Goal: Task Accomplishment & Management: Use online tool/utility

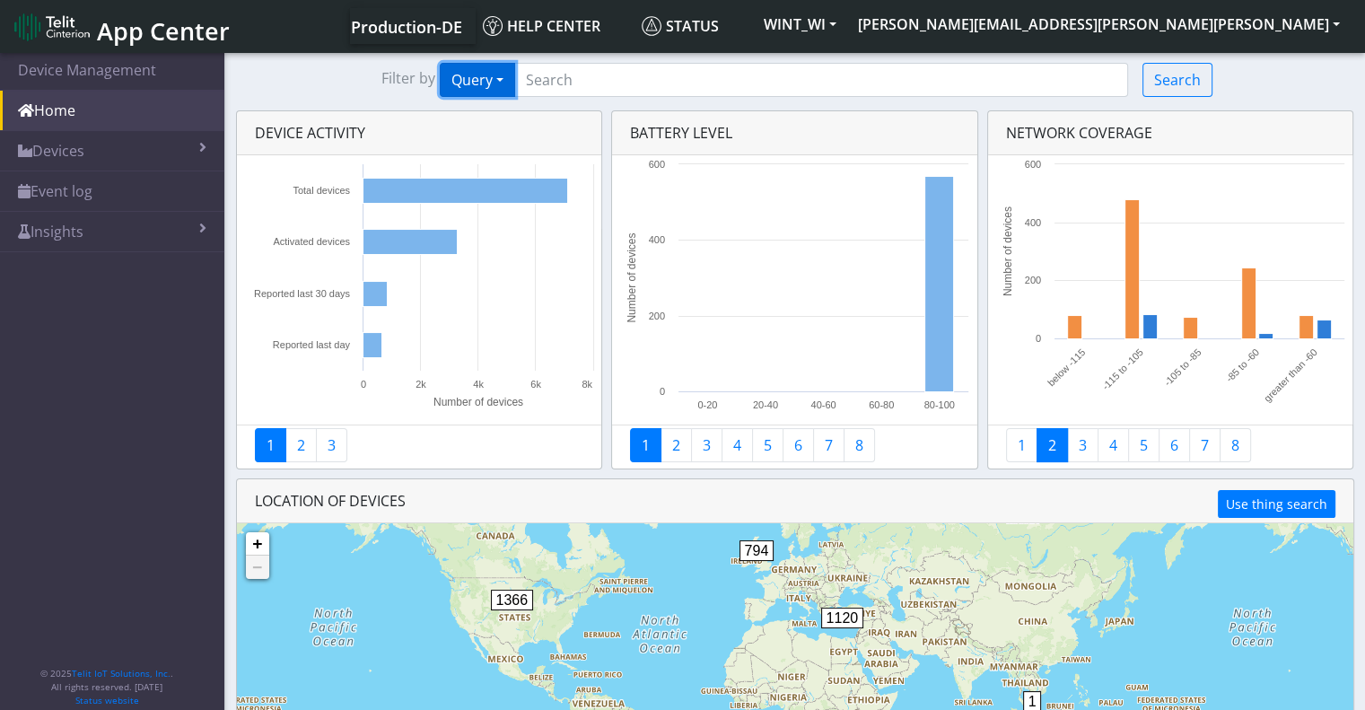
click at [503, 79] on button "Query" at bounding box center [477, 80] width 75 height 34
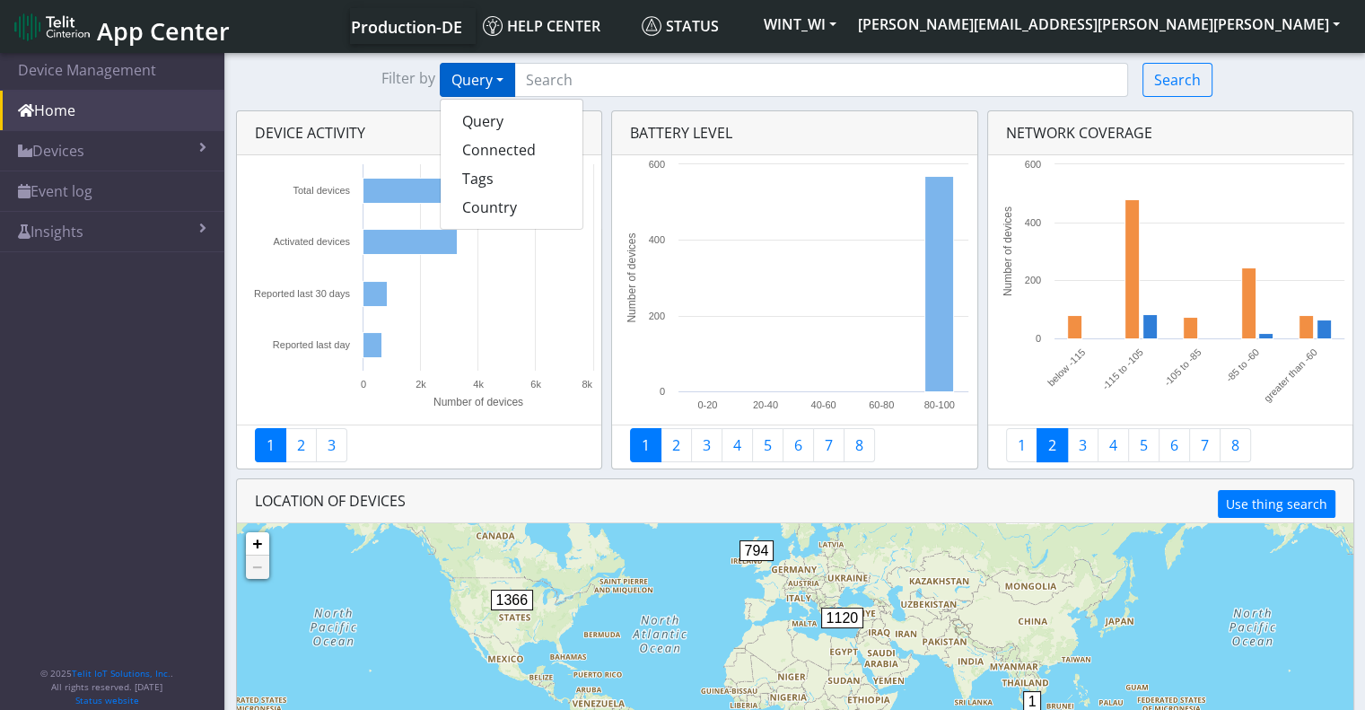
click at [342, 92] on div "Filter by Query Query Connected Tags Country Search" at bounding box center [794, 80] width 1141 height 34
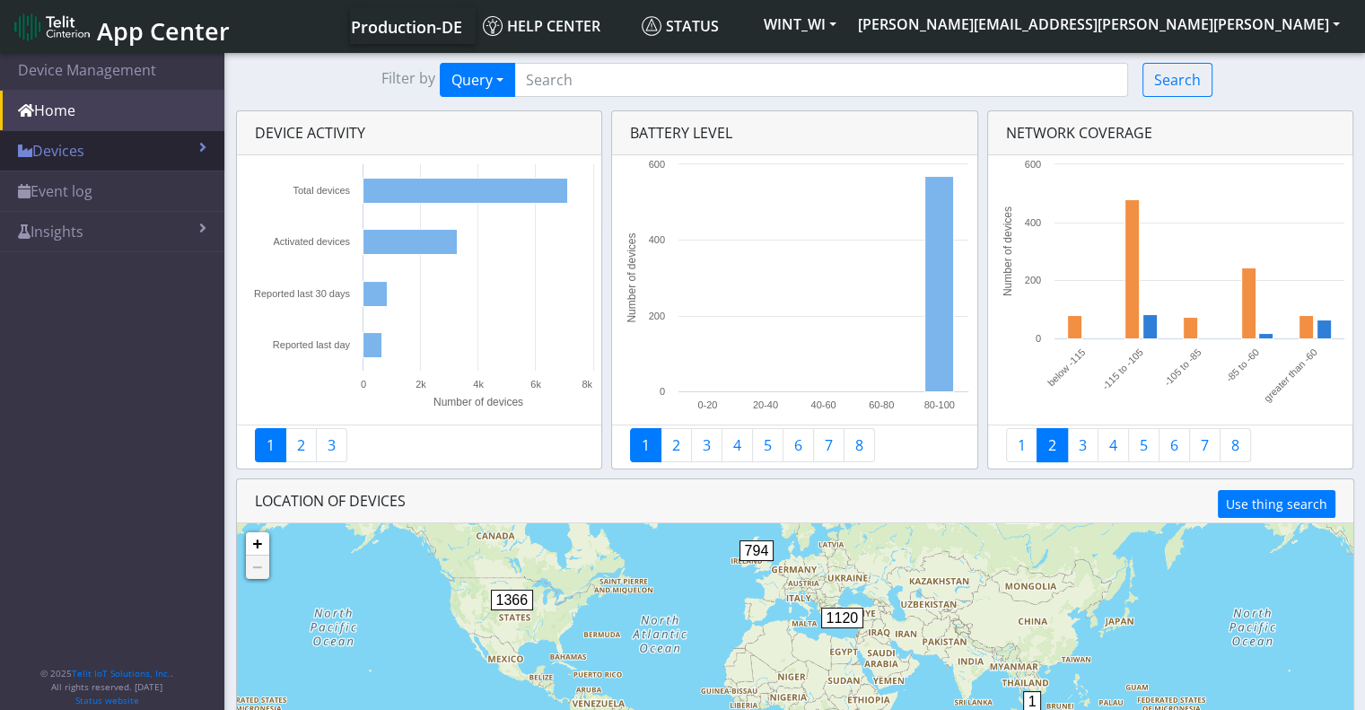
click at [134, 156] on link "Devices" at bounding box center [112, 150] width 224 height 39
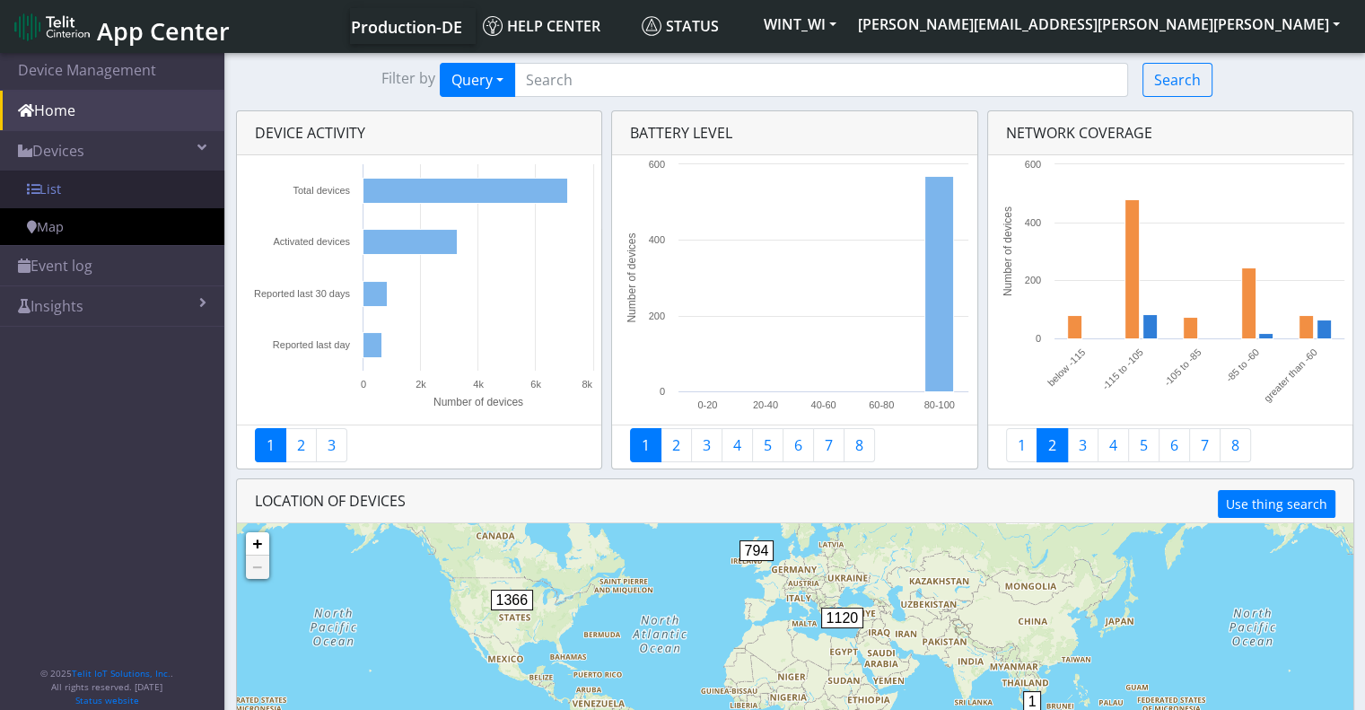
click at [71, 186] on link "List" at bounding box center [112, 190] width 224 height 38
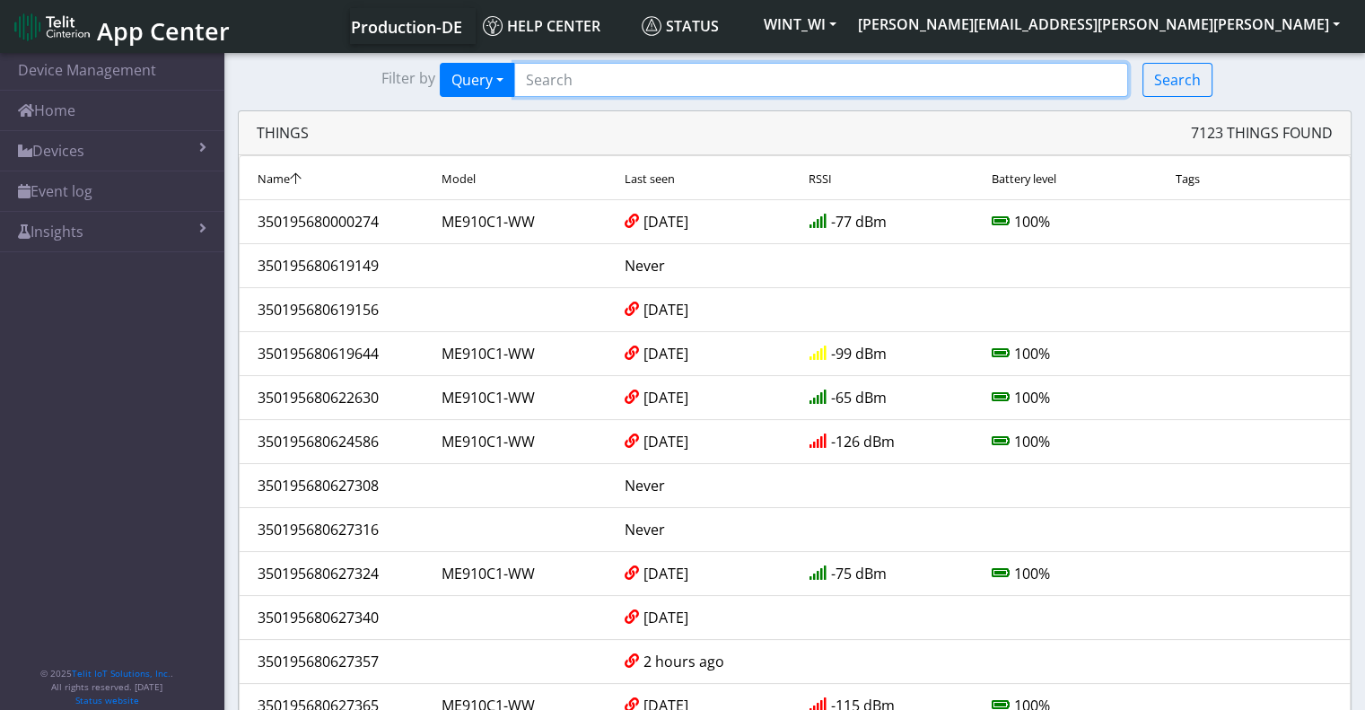
click at [684, 82] on input "Search..." at bounding box center [821, 80] width 614 height 34
paste input "467191021258796"
type input "467191021258796"
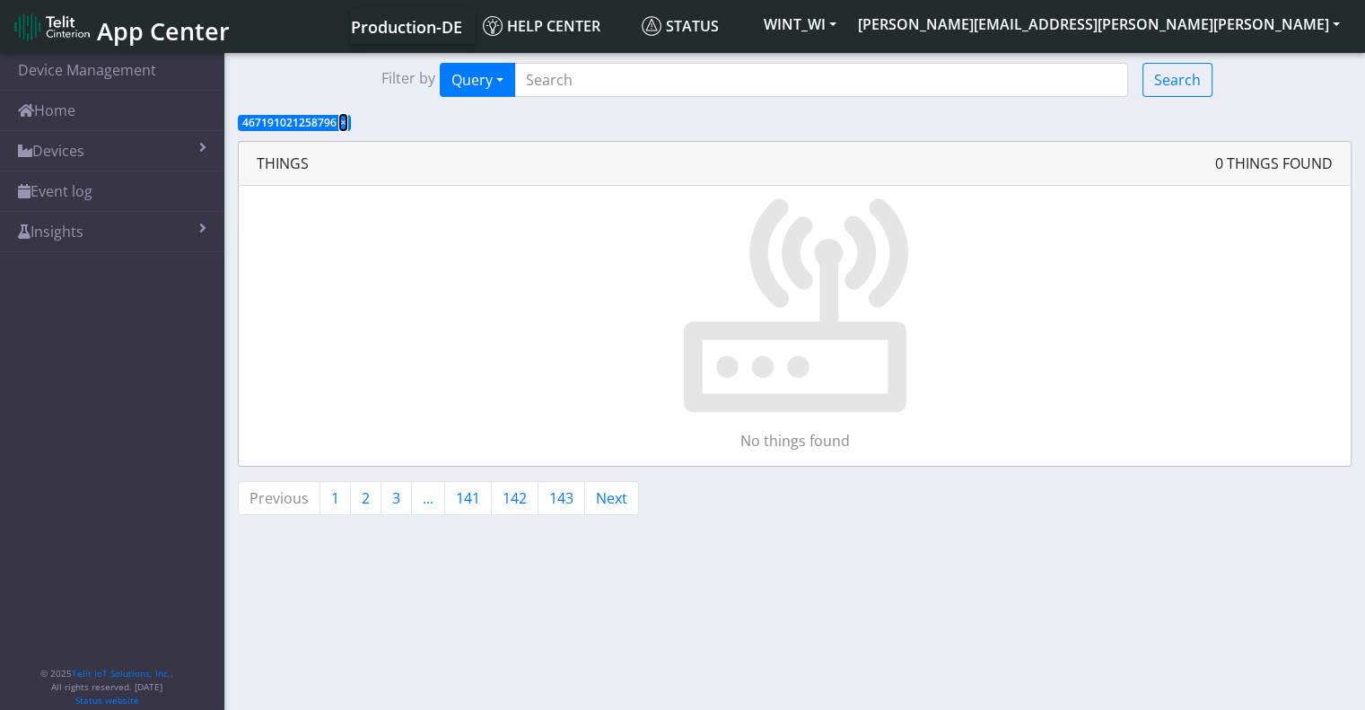
click at [340, 125] on span "×" at bounding box center [343, 122] width 6 height 15
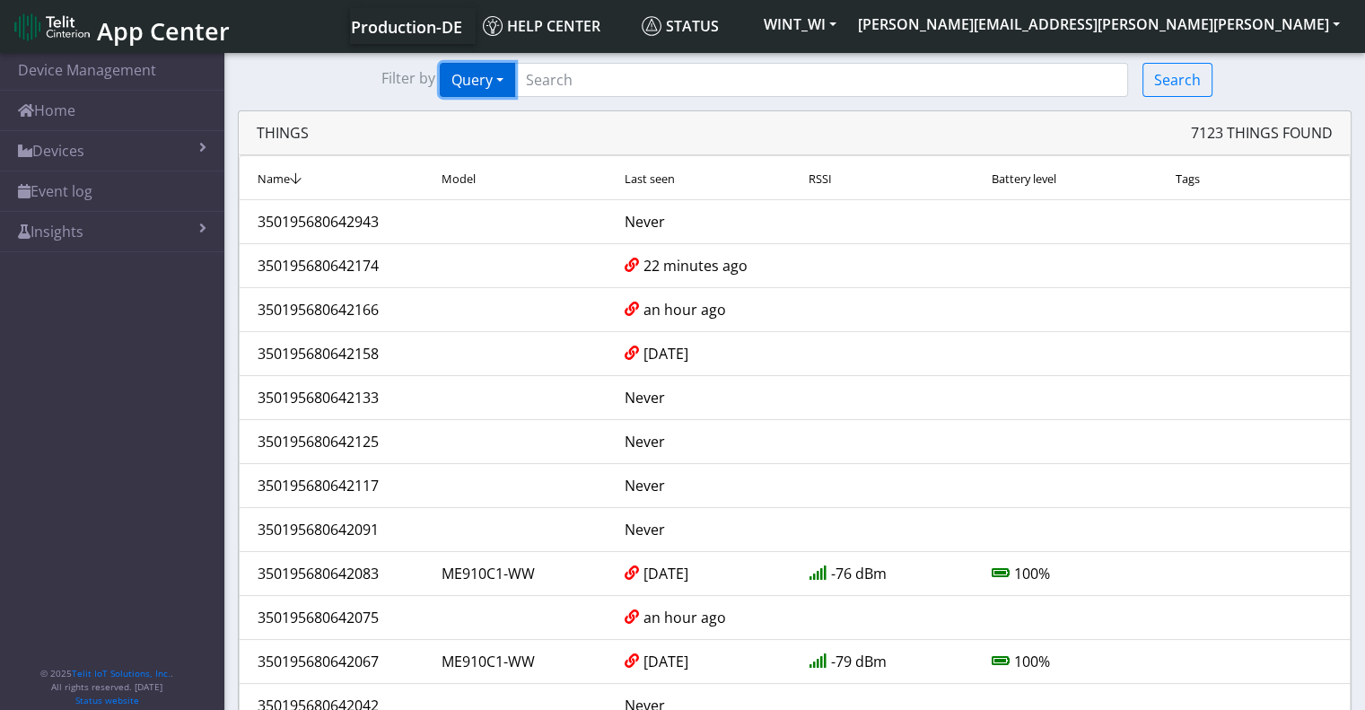
click at [515, 88] on button "Query" at bounding box center [477, 80] width 75 height 34
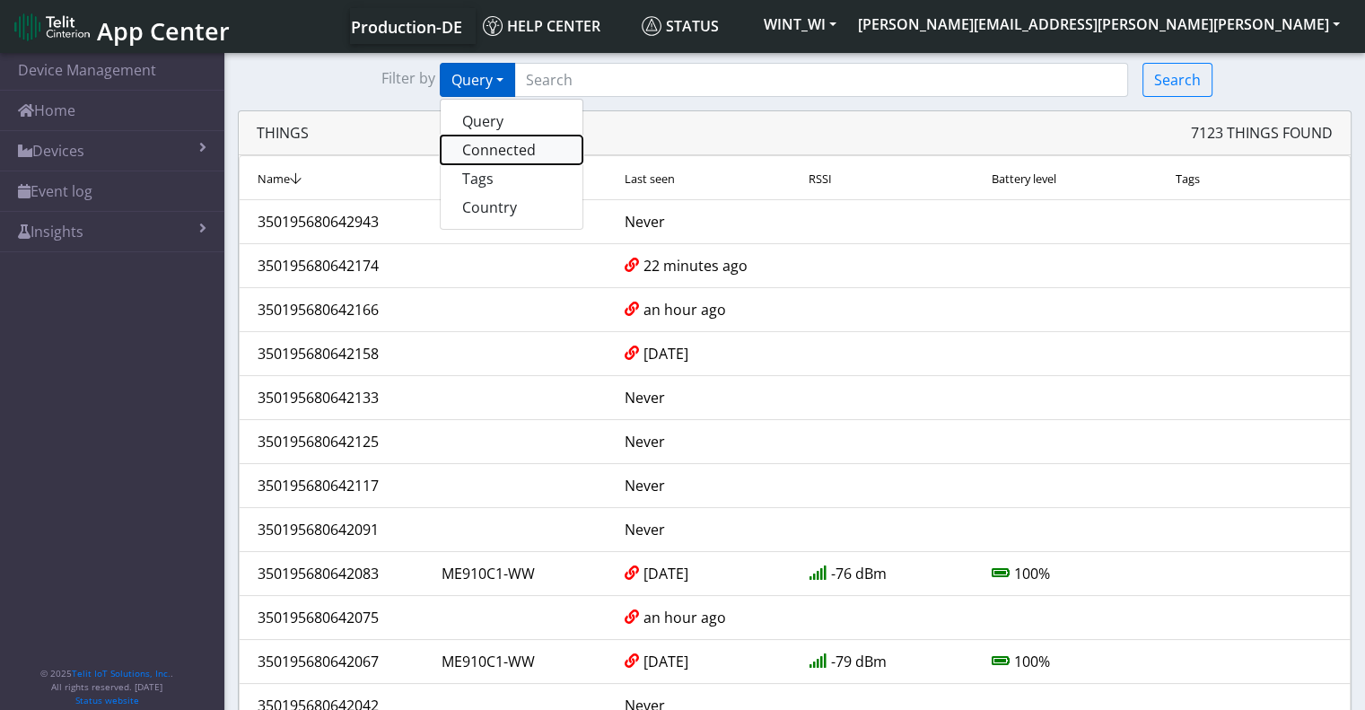
click at [521, 156] on button "Connected" at bounding box center [512, 150] width 142 height 29
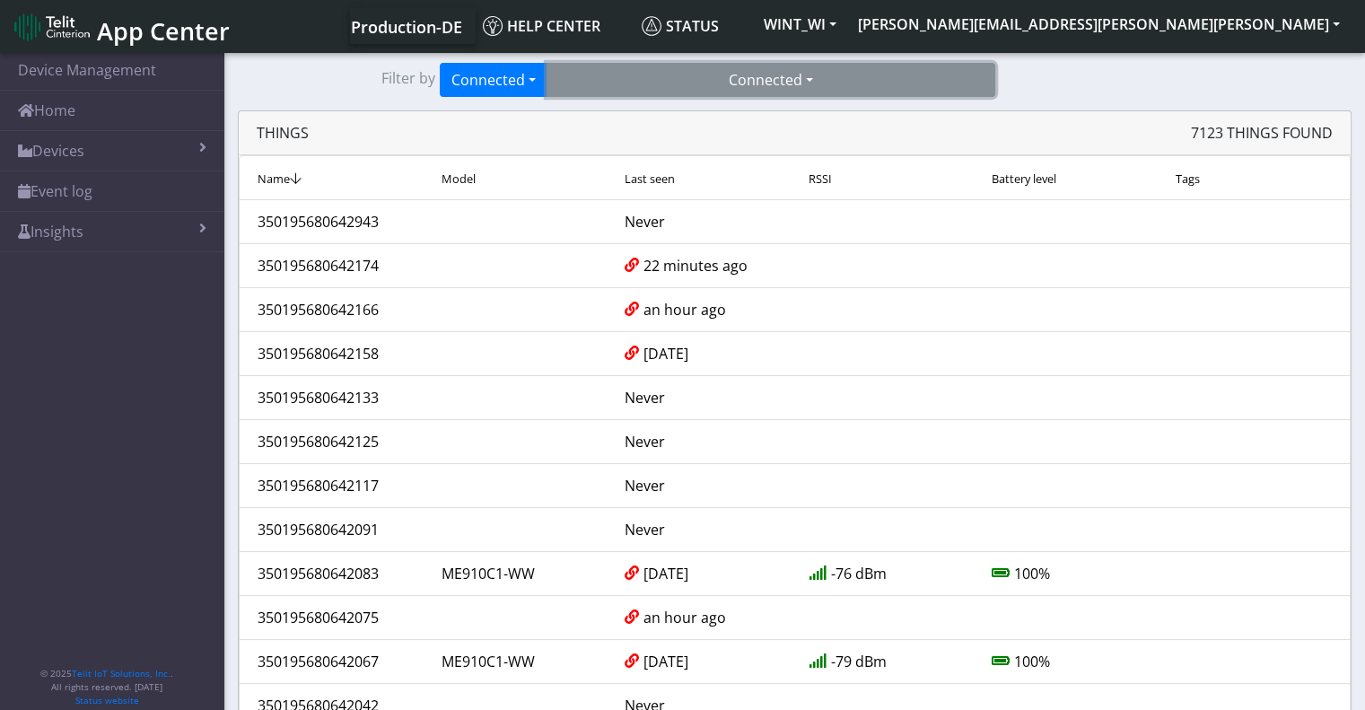
click at [798, 92] on button "Connected" at bounding box center [771, 80] width 449 height 34
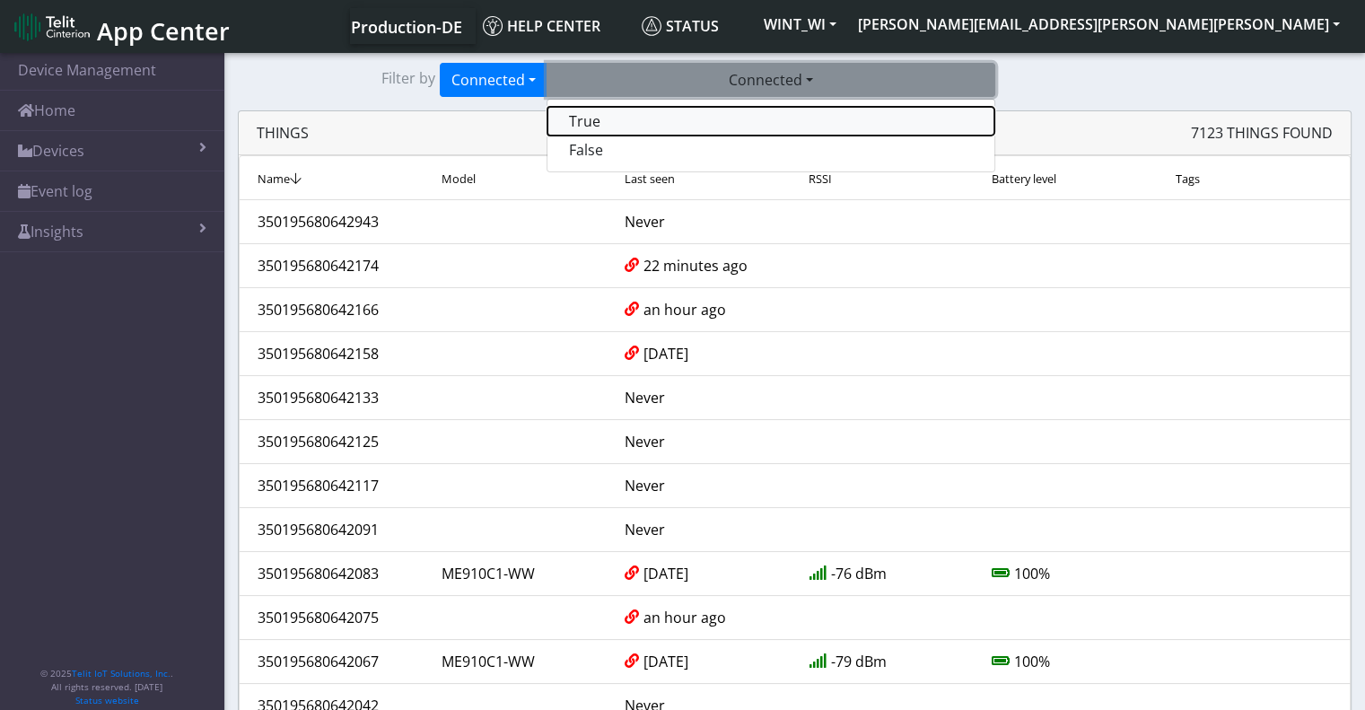
click at [763, 118] on button "True" at bounding box center [770, 121] width 447 height 29
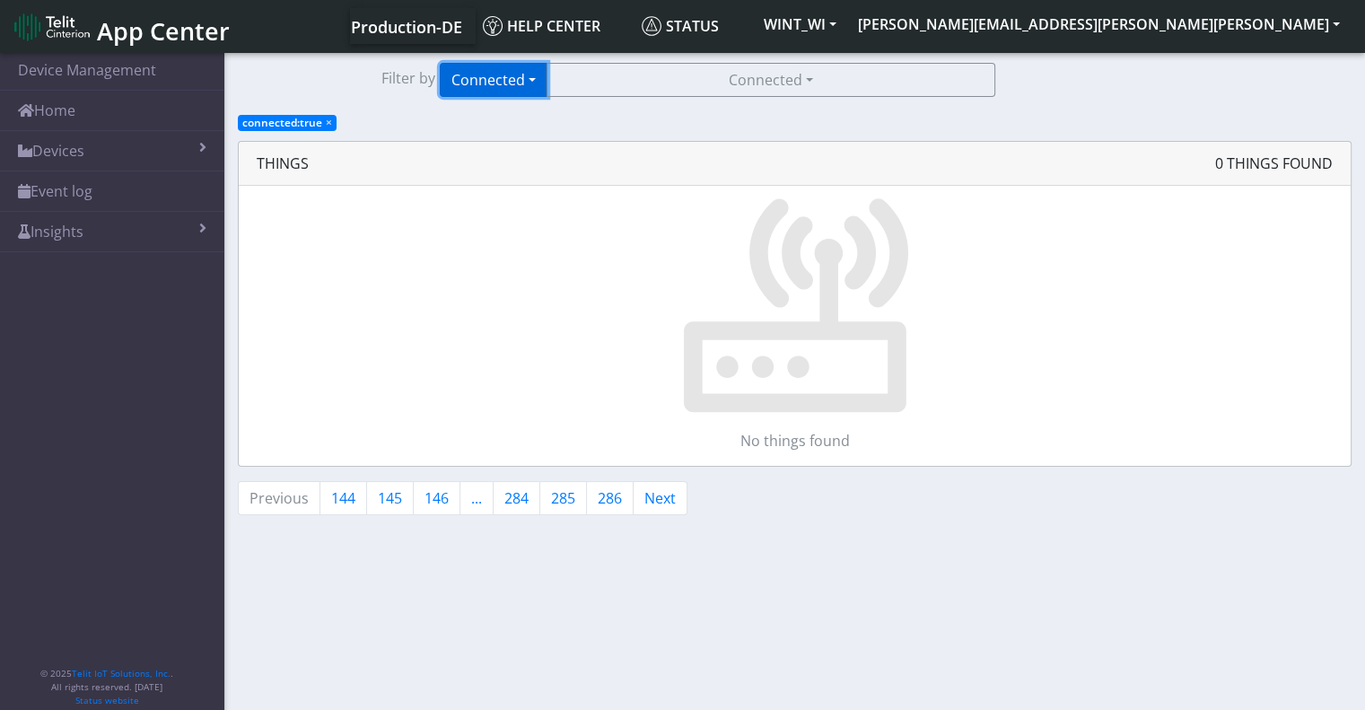
click at [500, 73] on button "Connected" at bounding box center [494, 80] width 108 height 34
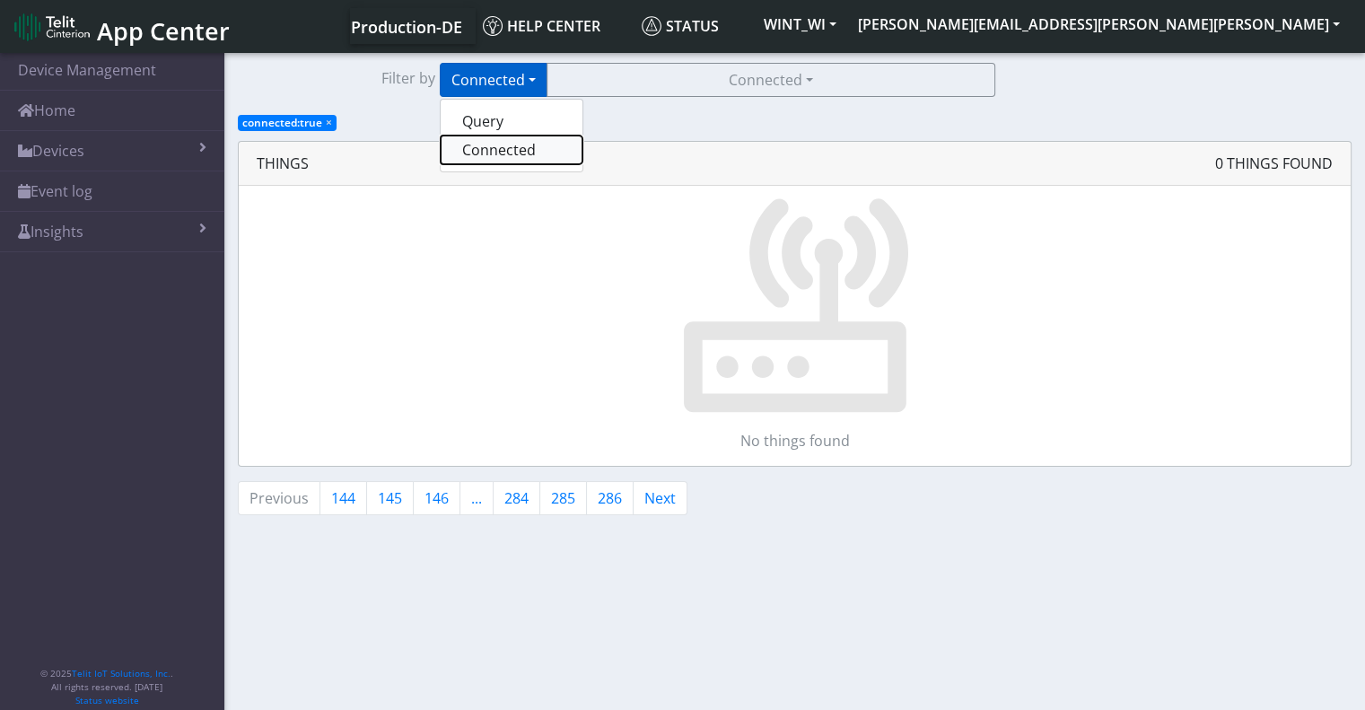
click at [502, 148] on button "Connected" at bounding box center [512, 150] width 142 height 29
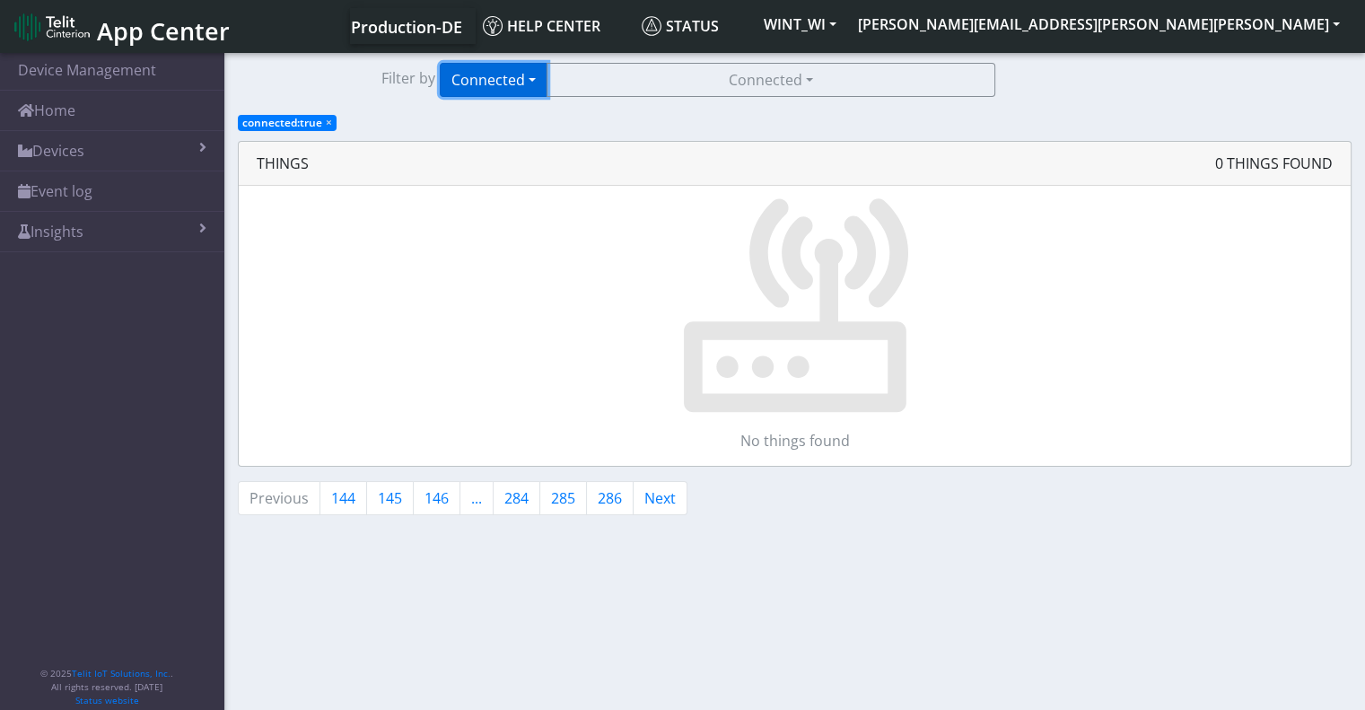
click at [488, 83] on button "Connected" at bounding box center [494, 80] width 108 height 34
click at [481, 118] on button "Query" at bounding box center [512, 121] width 142 height 29
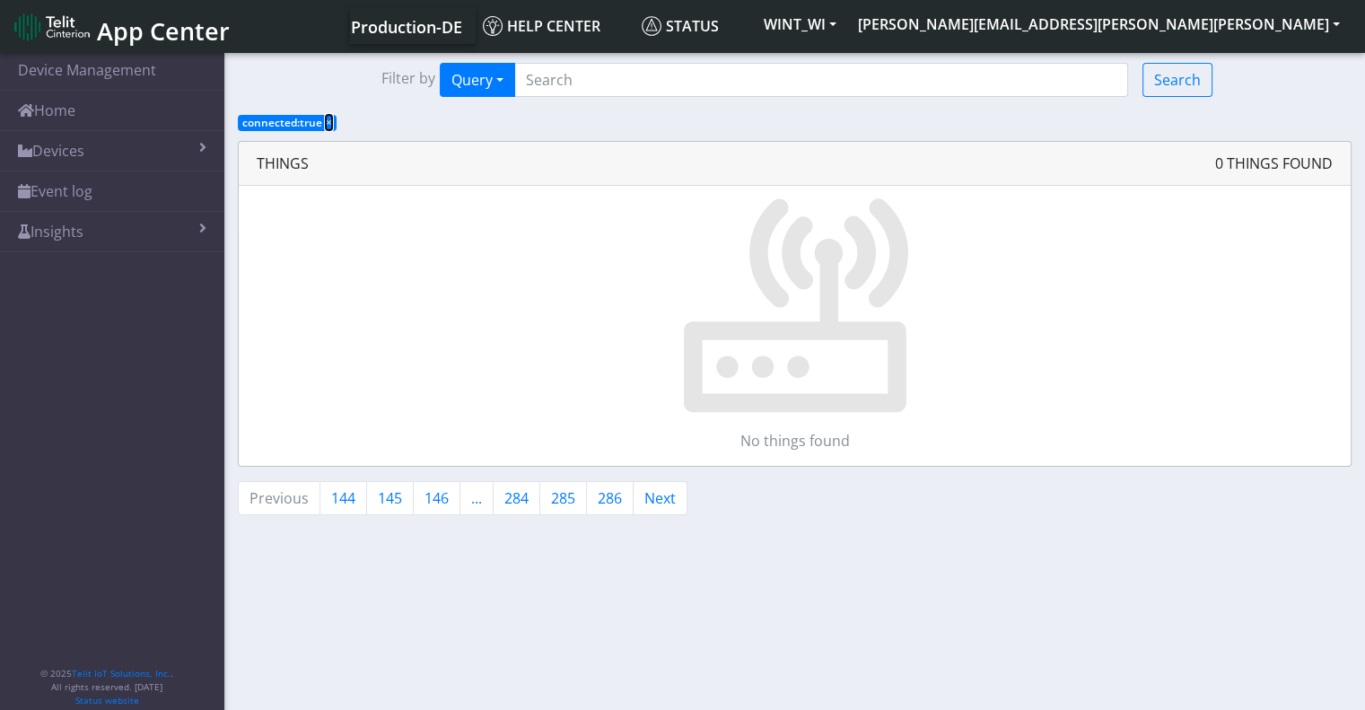
click at [330, 123] on span "×" at bounding box center [329, 122] width 6 height 15
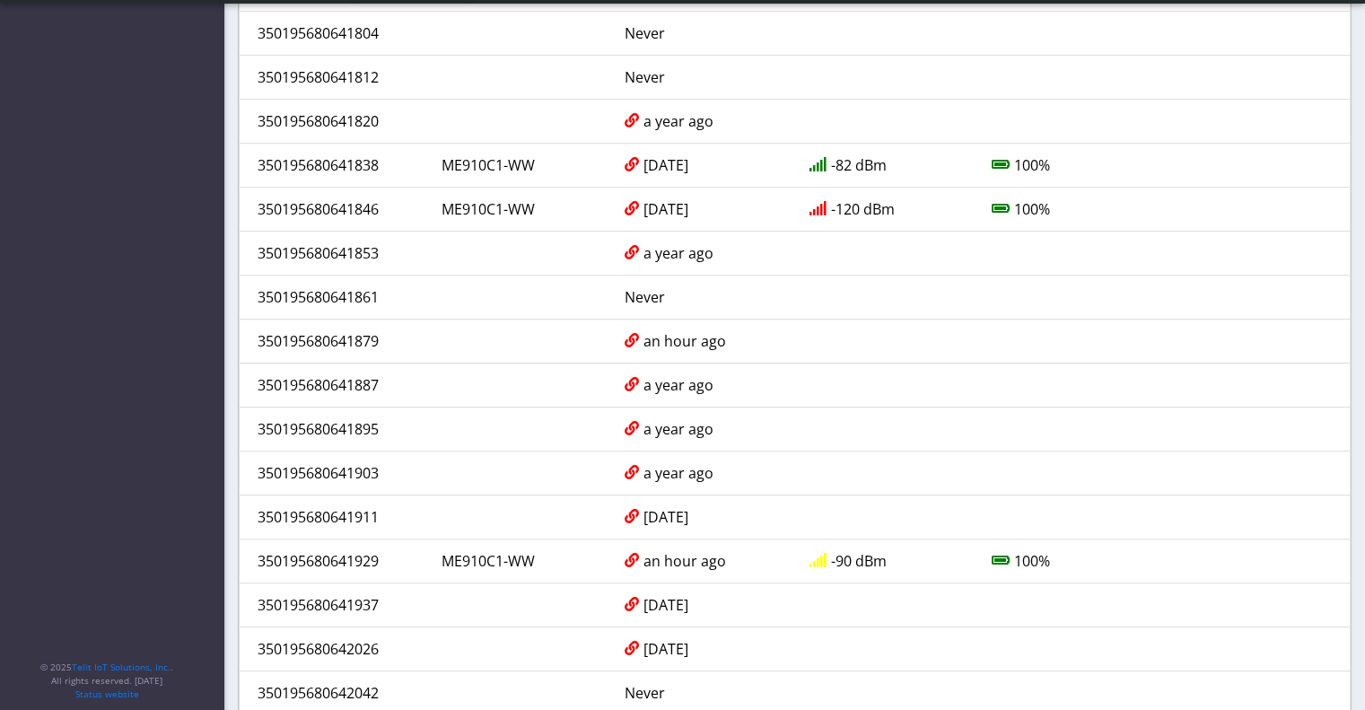
scroll to position [1156, 0]
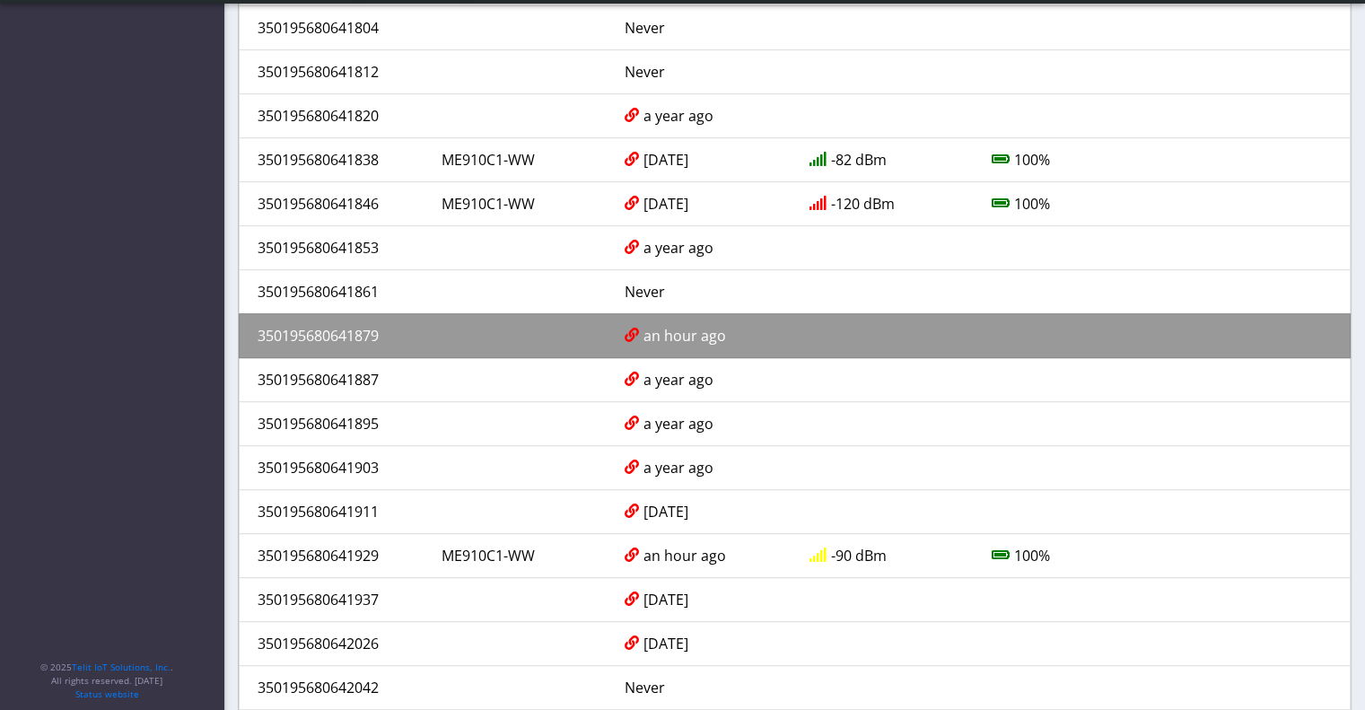
click at [332, 325] on div "350195680641879" at bounding box center [336, 336] width 184 height 22
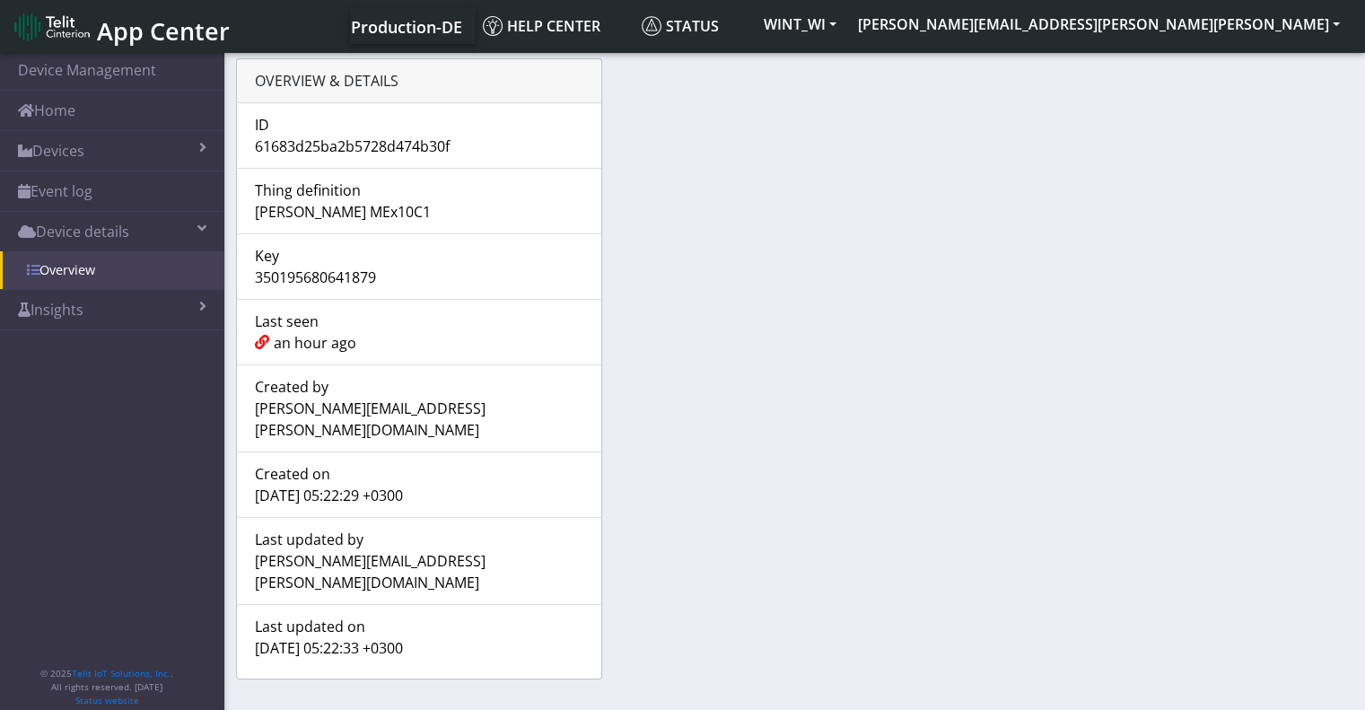
click at [90, 269] on link "Overview" at bounding box center [112, 270] width 224 height 38
click at [1213, 21] on button "[PERSON_NAME][EMAIL_ADDRESS][PERSON_NAME][PERSON_NAME]" at bounding box center [1098, 24] width 503 height 32
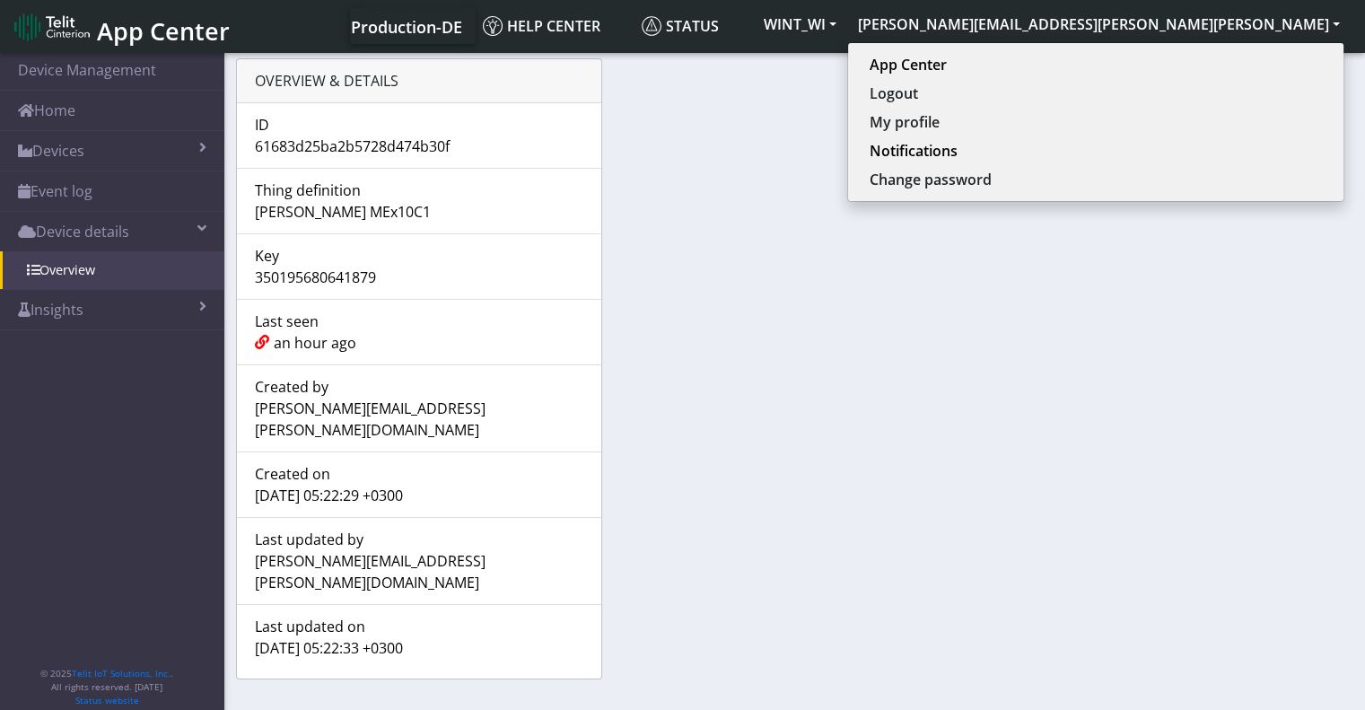
click at [1052, 121] on app-firmware at bounding box center [1170, 368] width 367 height 621
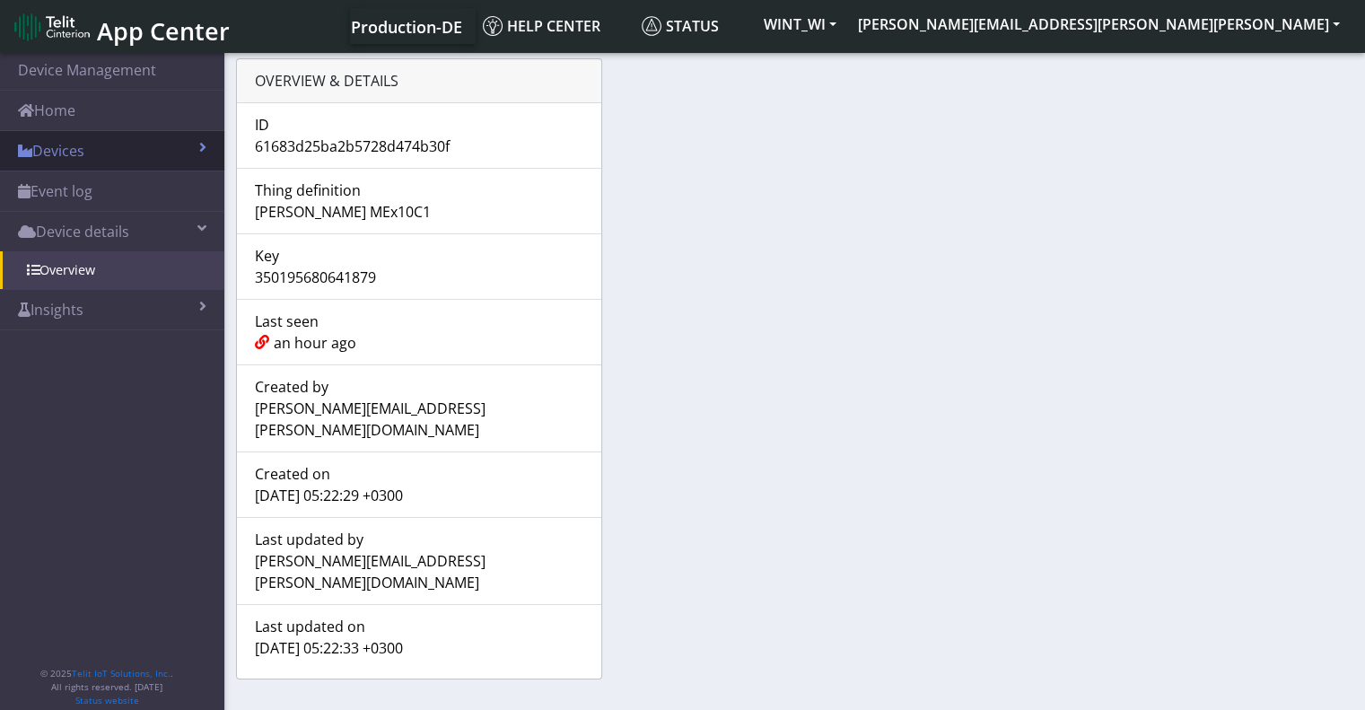
click at [82, 153] on link "Devices" at bounding box center [112, 150] width 224 height 39
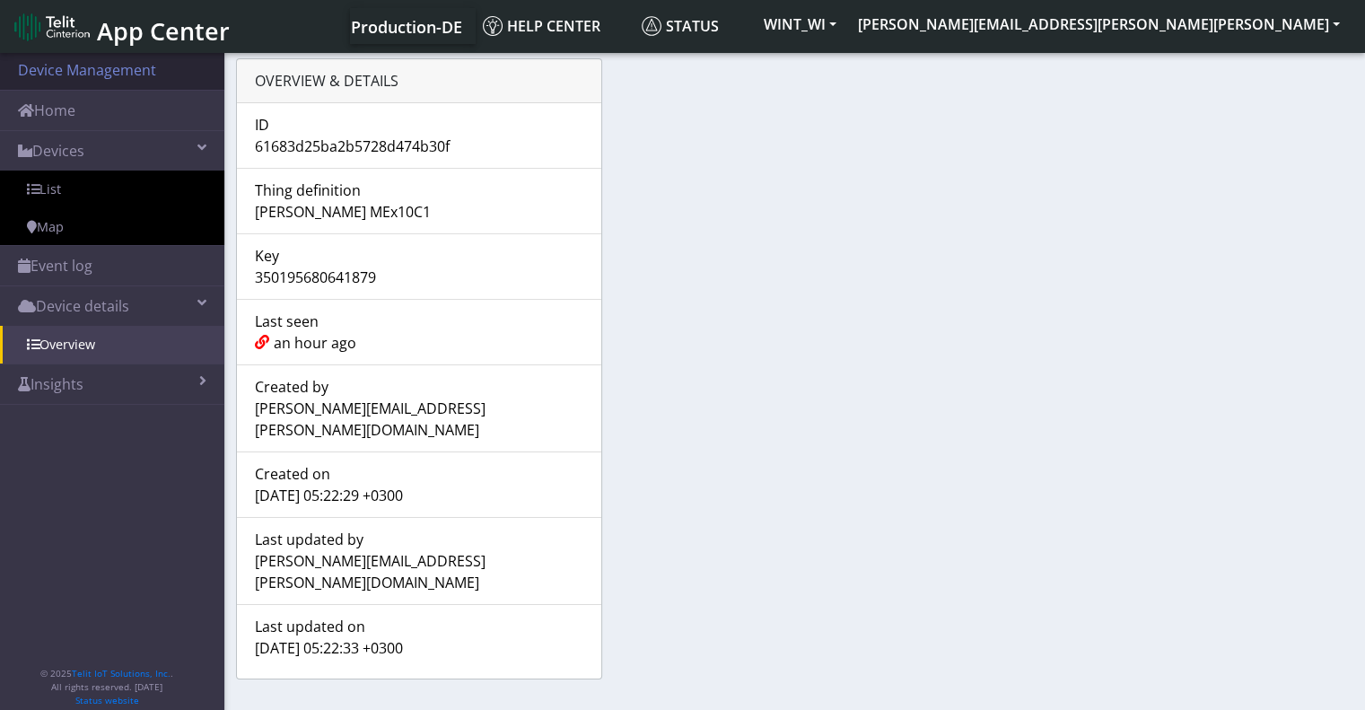
click at [67, 73] on link "Device Management" at bounding box center [112, 69] width 224 height 39
click at [64, 111] on link "Home" at bounding box center [112, 110] width 224 height 39
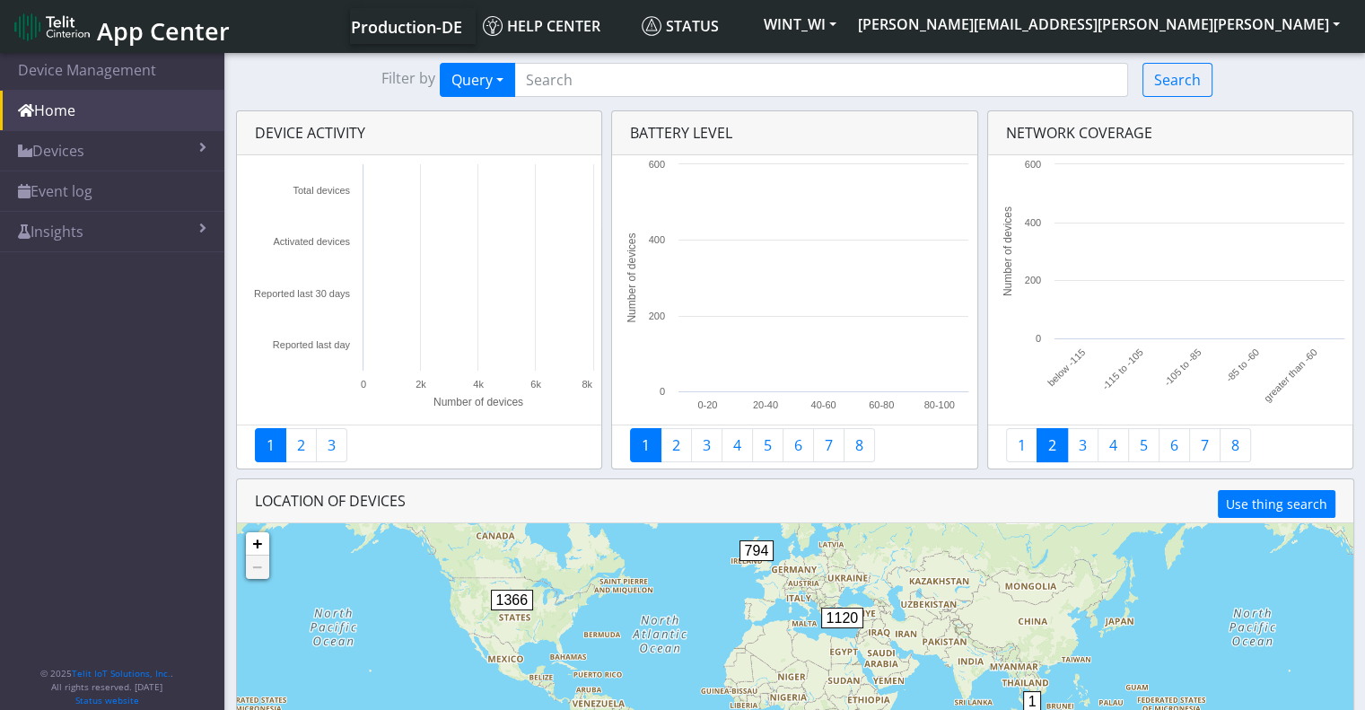
scroll to position [86, 0]
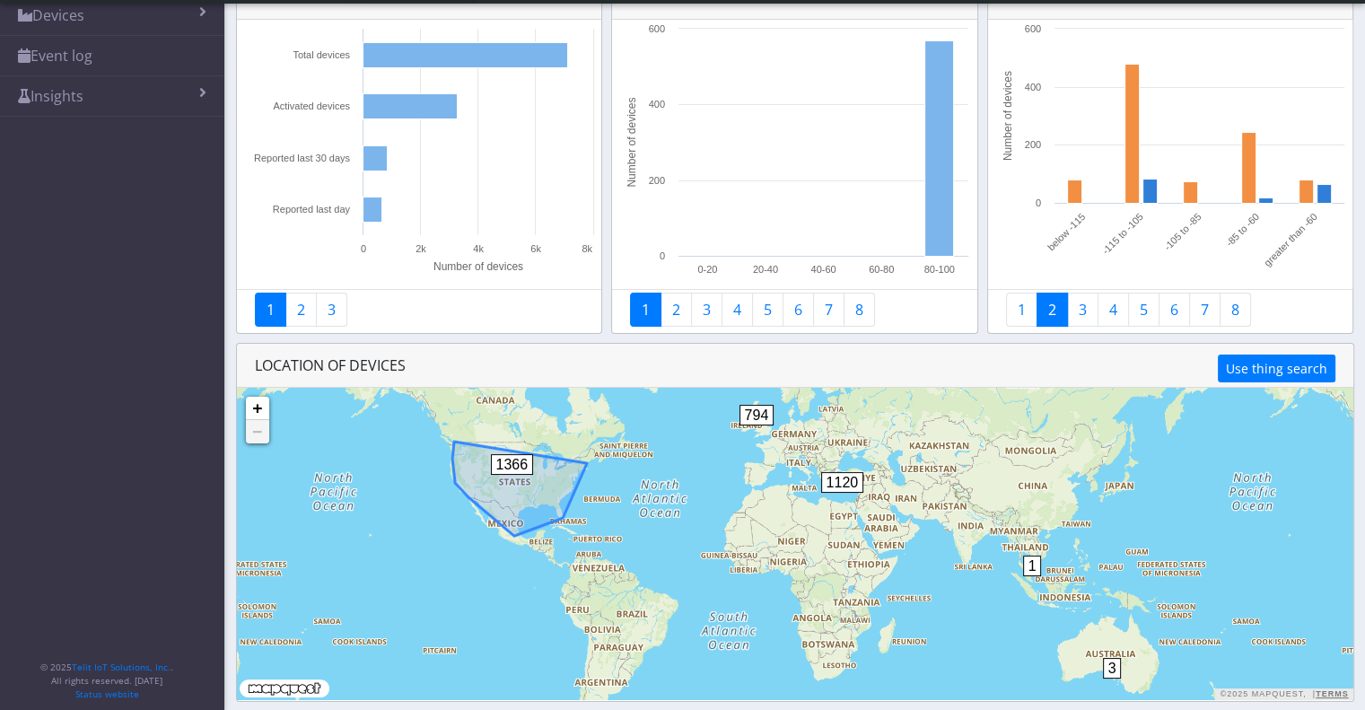
click at [504, 482] on div "1366" at bounding box center [527, 481] width 72 height 54
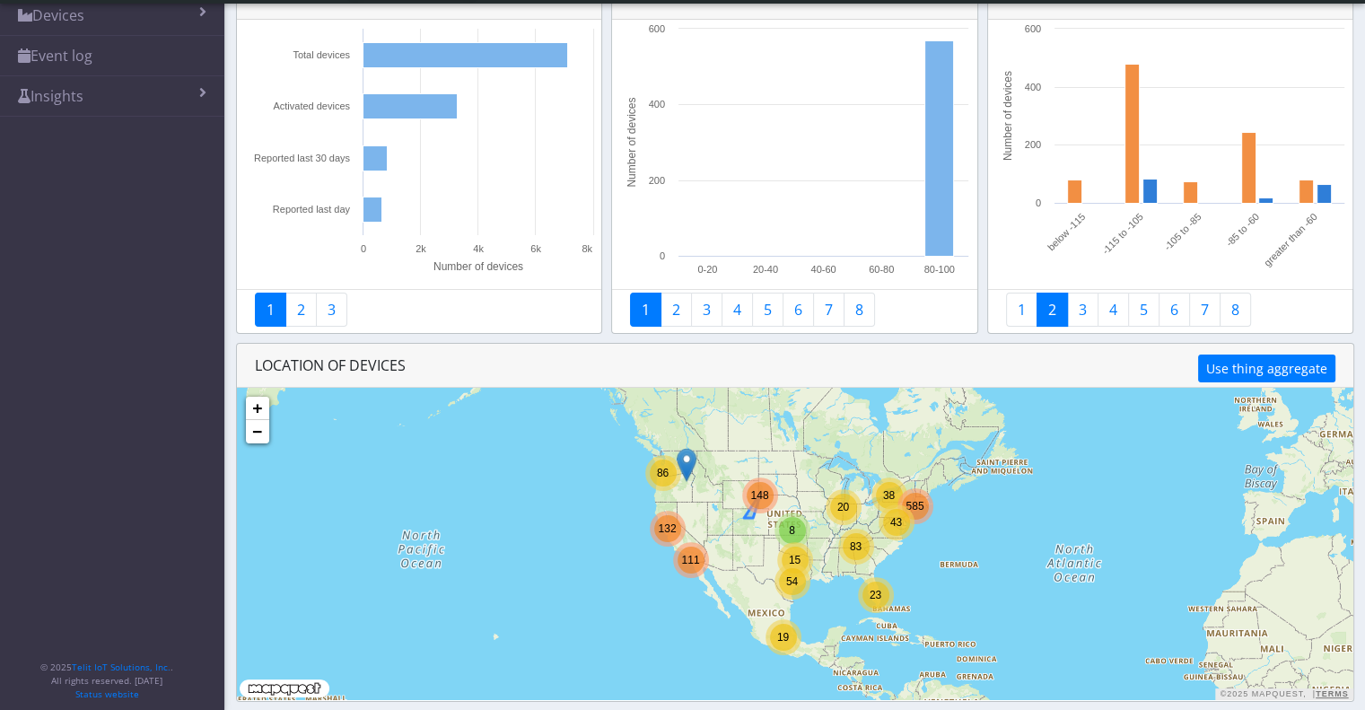
click at [762, 499] on span "148" at bounding box center [759, 495] width 18 height 13
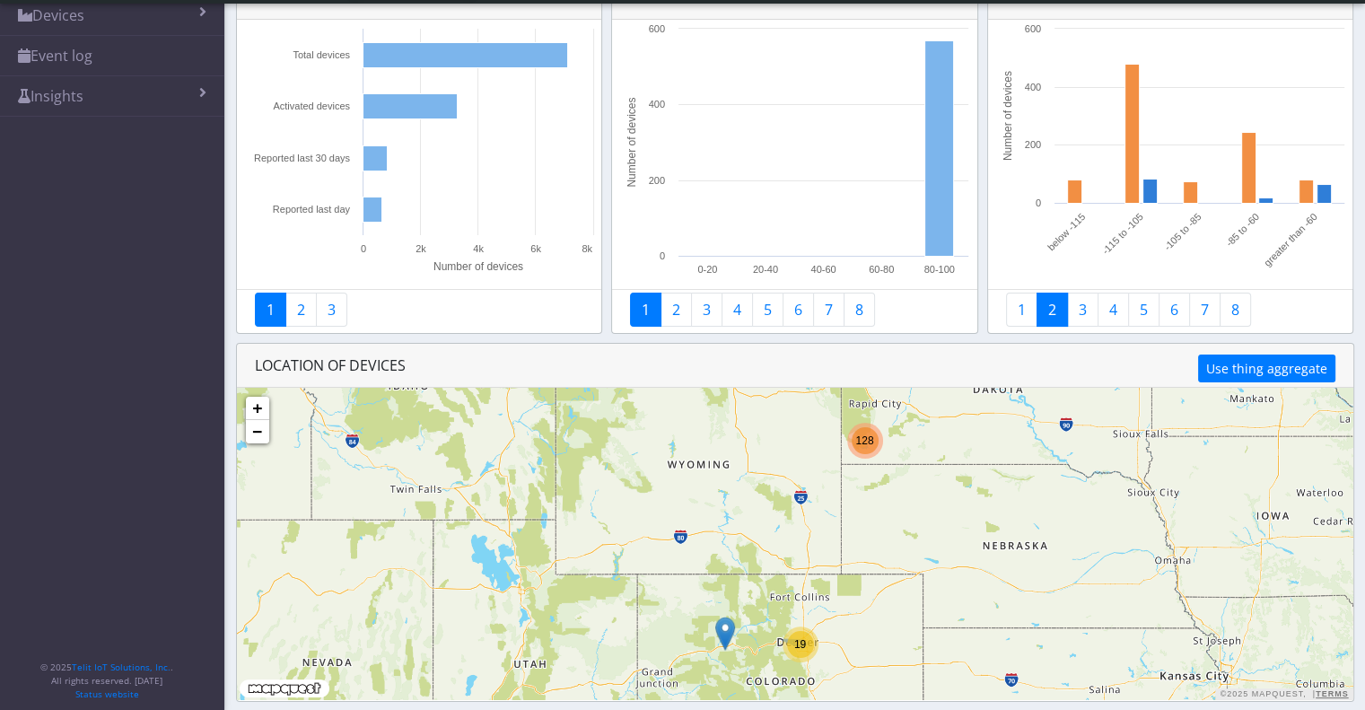
click at [804, 646] on span "19" at bounding box center [800, 644] width 12 height 13
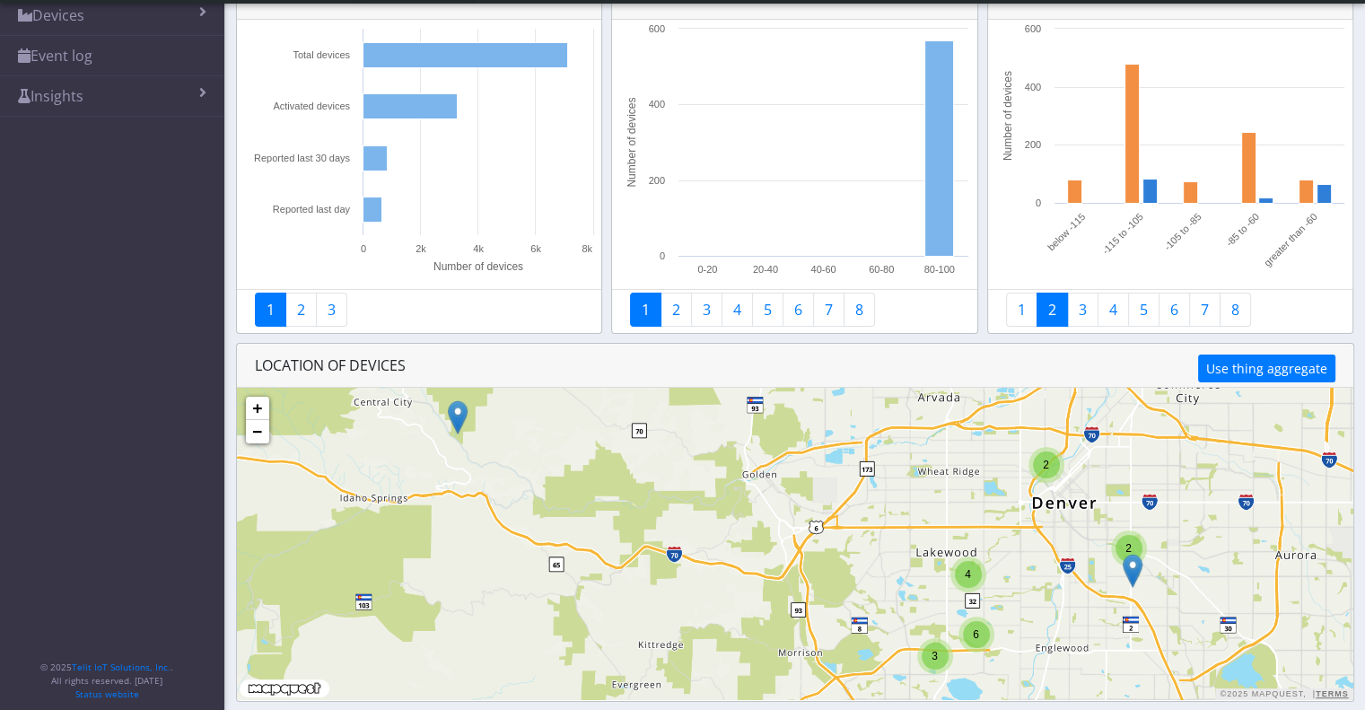
click at [961, 575] on div "4" at bounding box center [968, 574] width 27 height 27
click at [935, 566] on img at bounding box center [937, 570] width 20 height 34
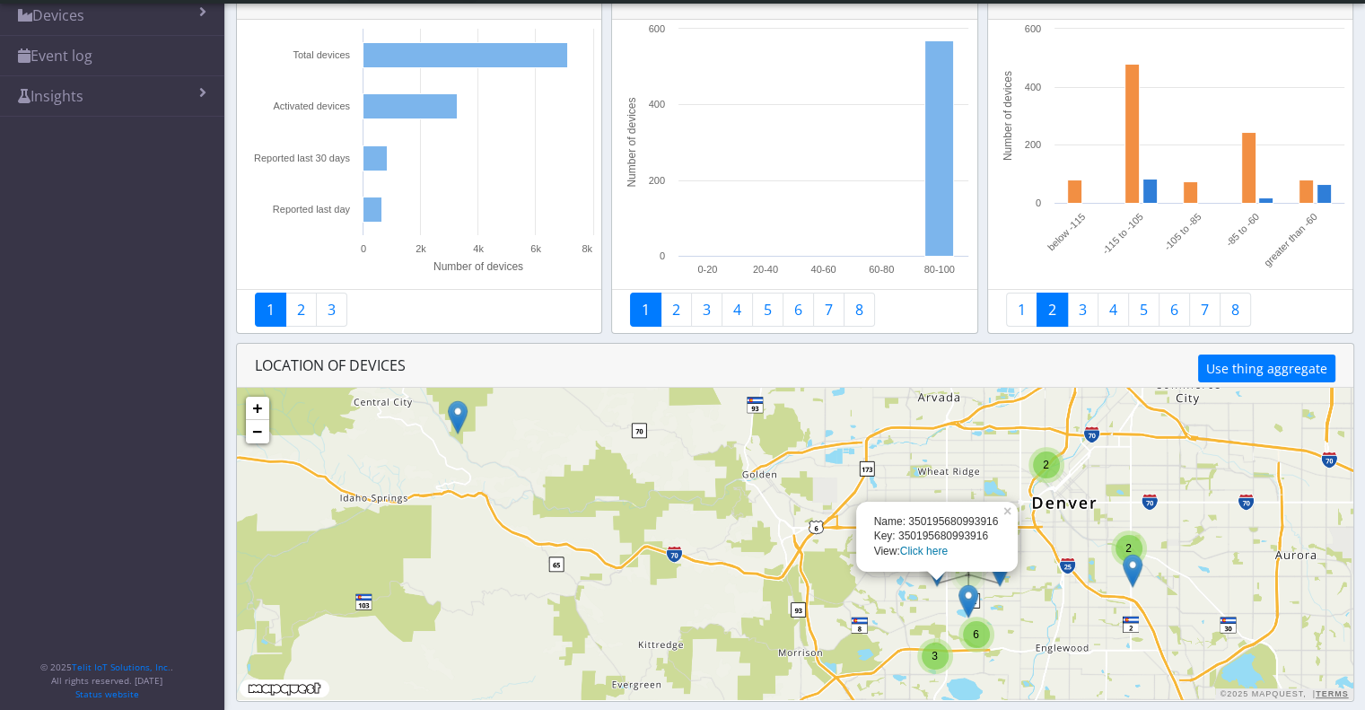
click at [914, 553] on link "Click here" at bounding box center [924, 551] width 48 height 13
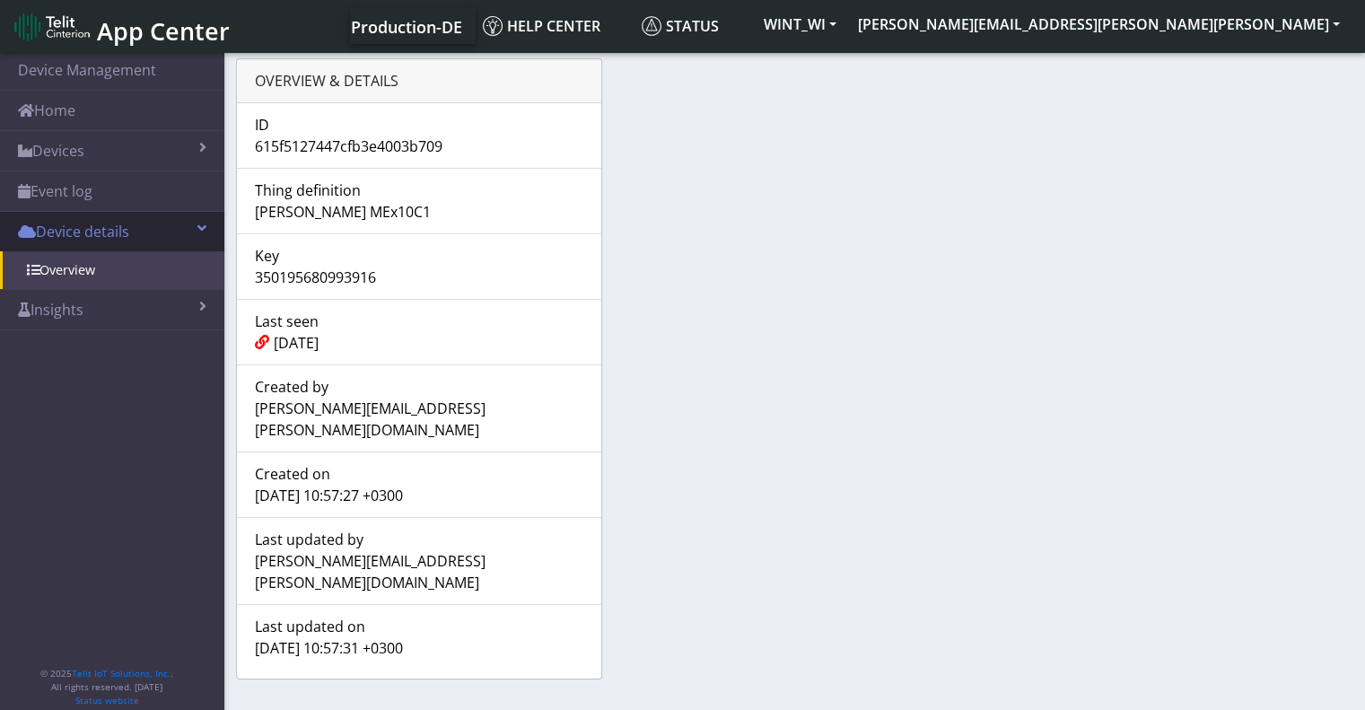
click at [87, 241] on link "Device details" at bounding box center [112, 231] width 224 height 39
click at [85, 232] on link "Device details" at bounding box center [112, 231] width 224 height 39
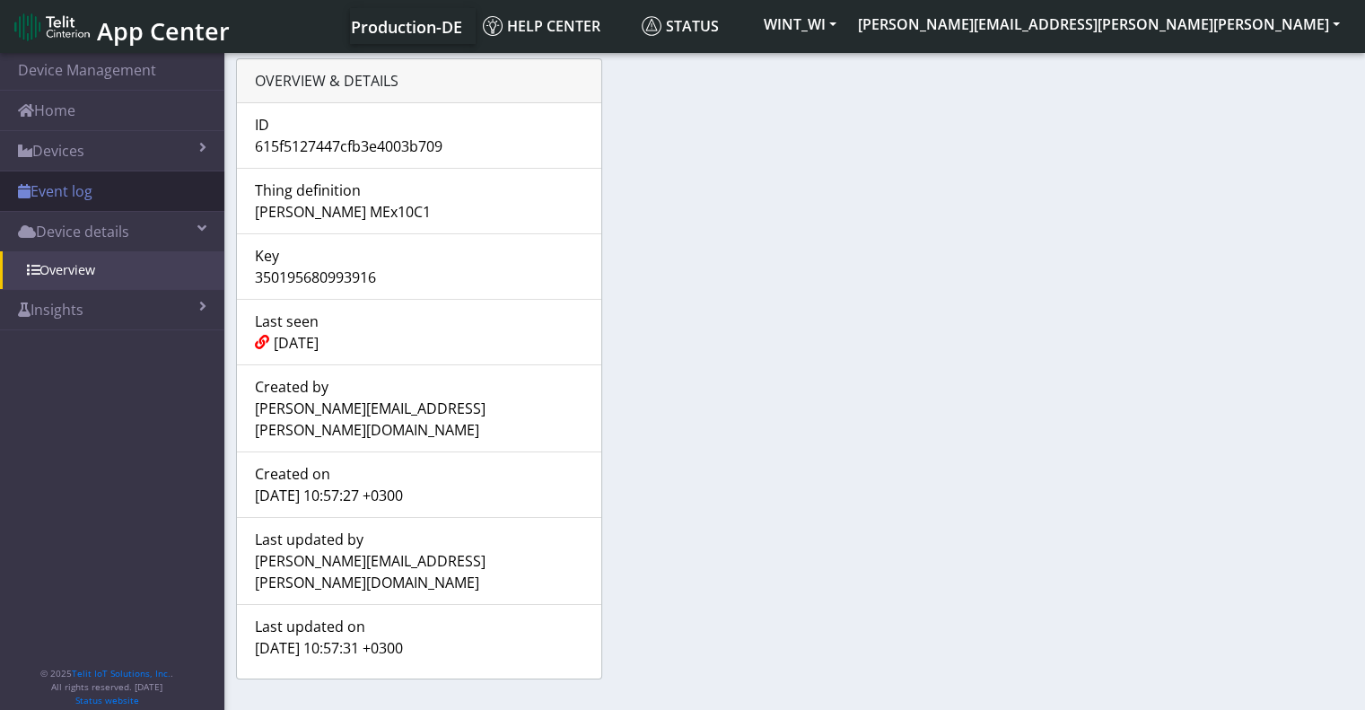
click at [81, 198] on link "Event log" at bounding box center [112, 190] width 224 height 39
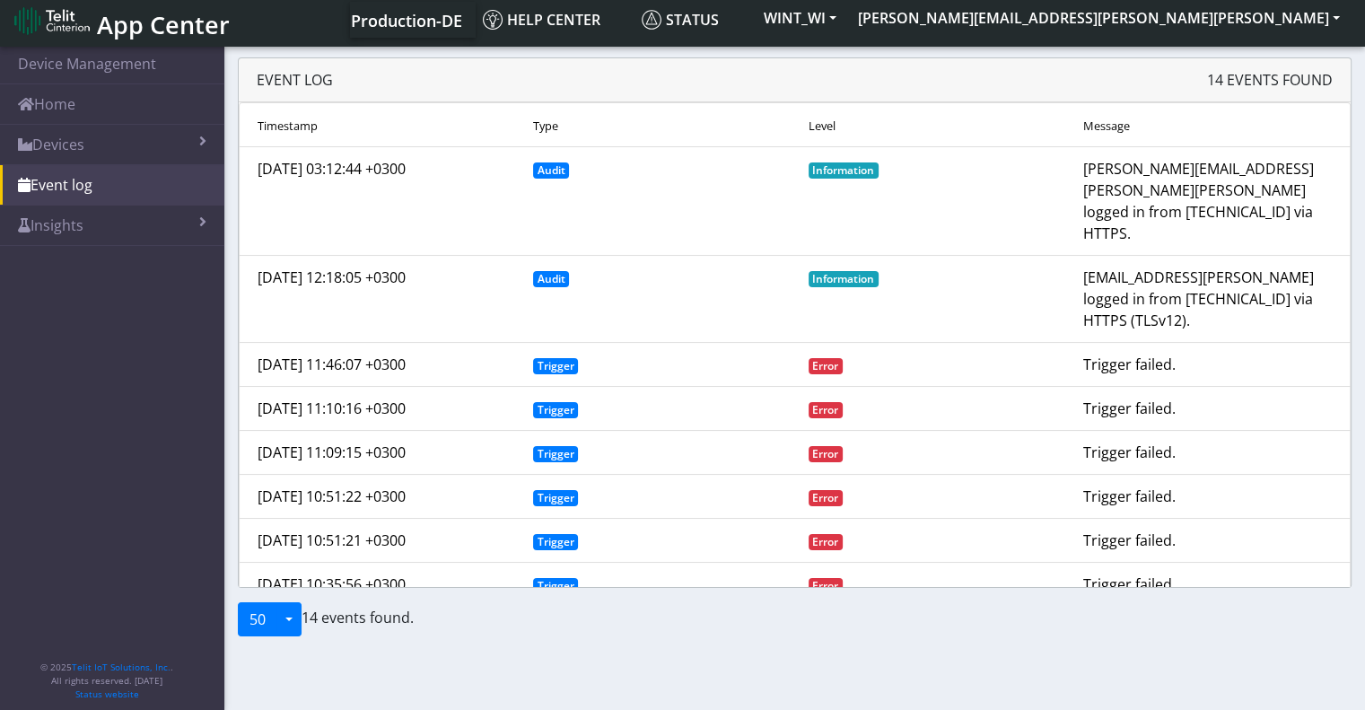
scroll to position [256, 0]
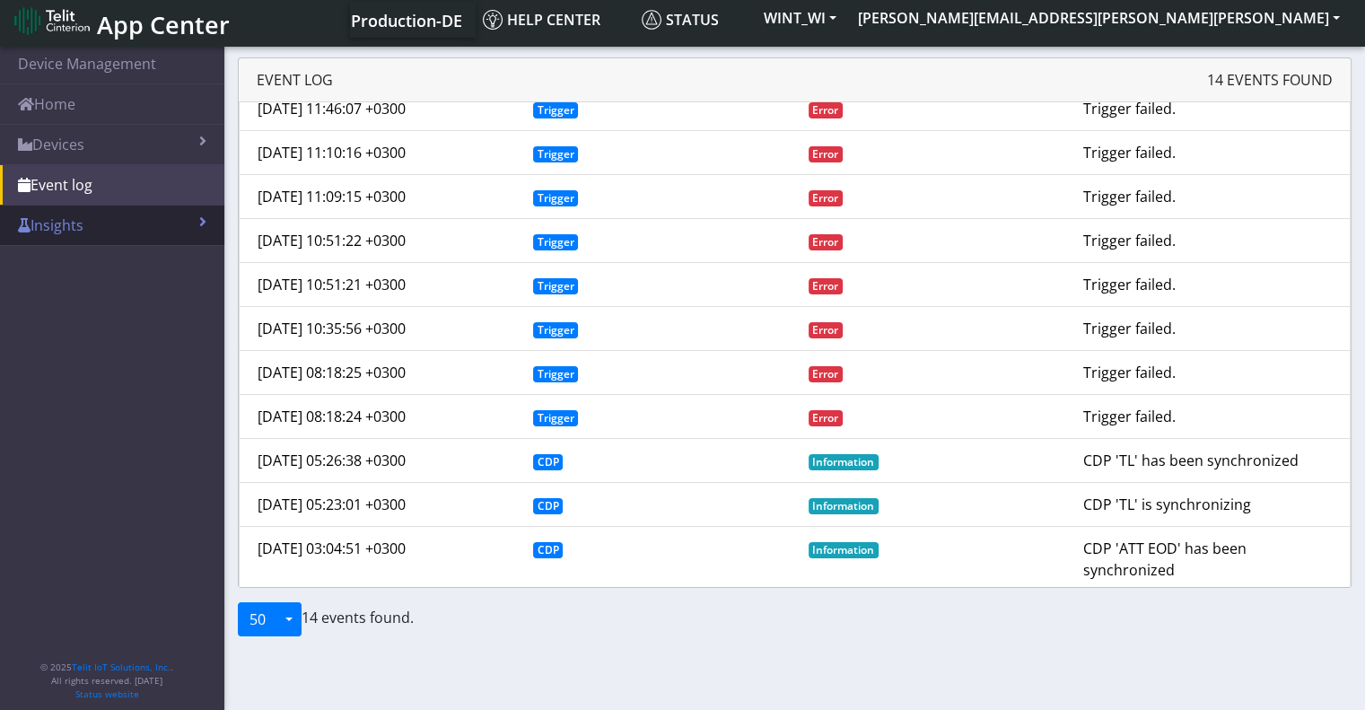
click at [59, 220] on link "Insights" at bounding box center [112, 225] width 224 height 39
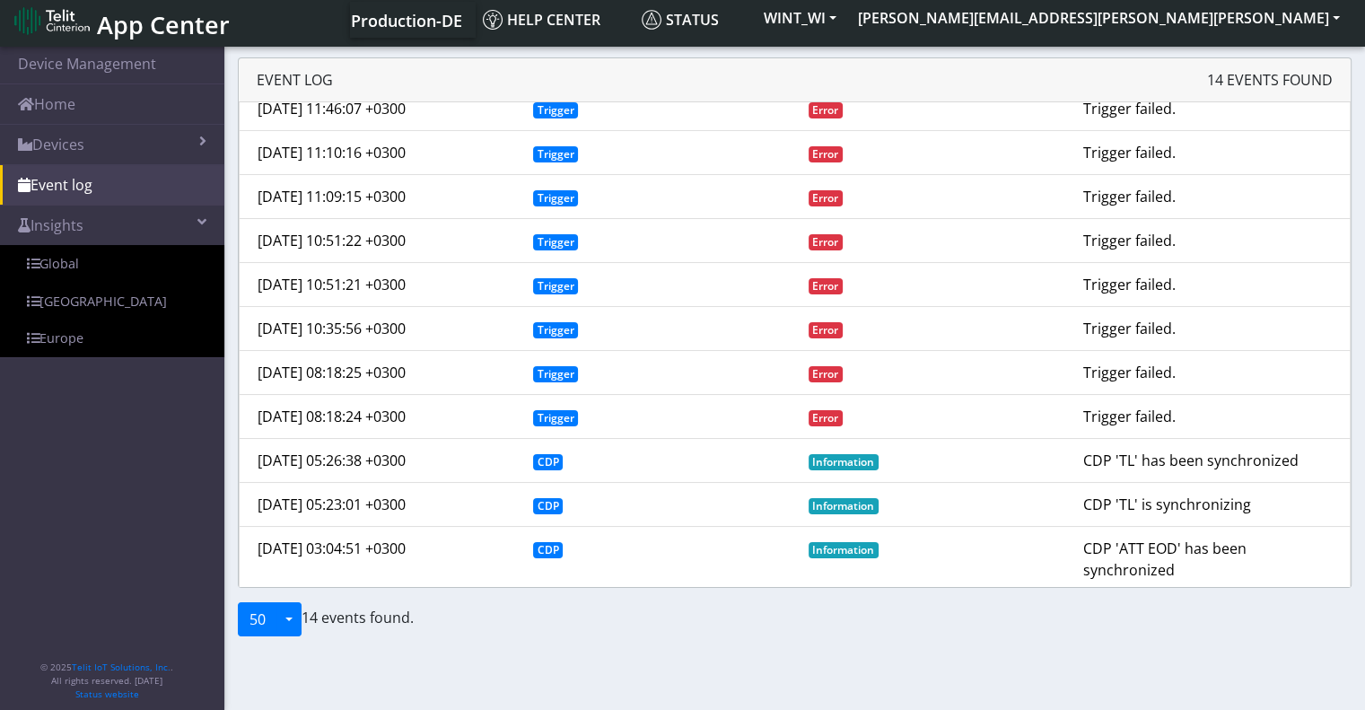
click at [121, 27] on span "App Center" at bounding box center [163, 24] width 133 height 33
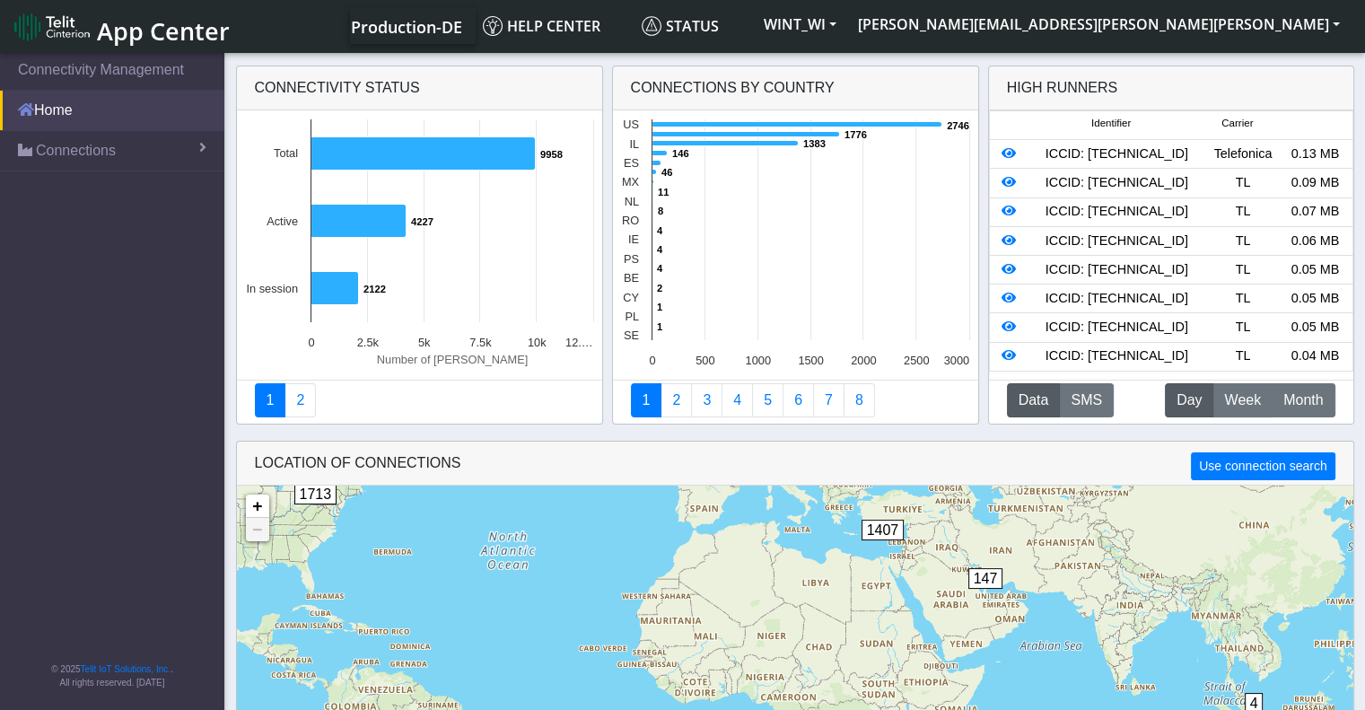
click at [72, 120] on link "Home" at bounding box center [112, 110] width 224 height 39
click at [74, 108] on link "Home" at bounding box center [112, 110] width 224 height 39
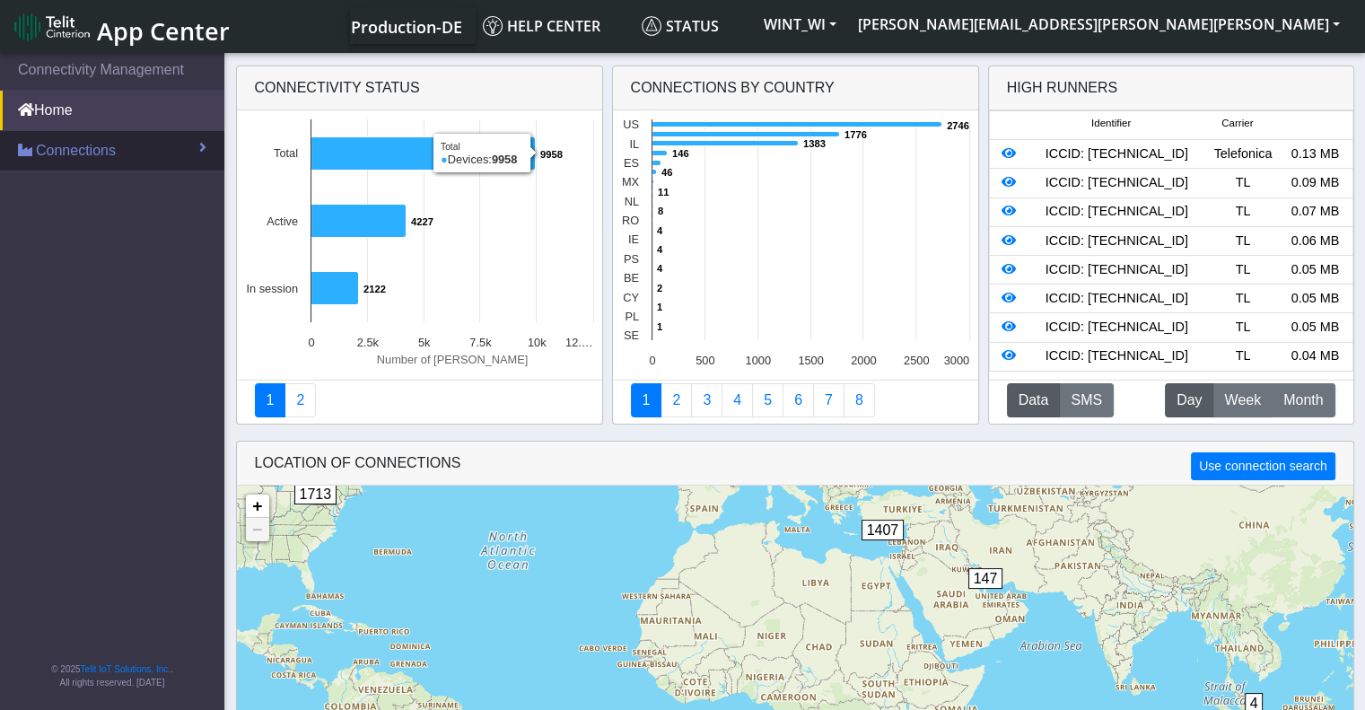
click at [106, 162] on link "Connections" at bounding box center [112, 150] width 224 height 39
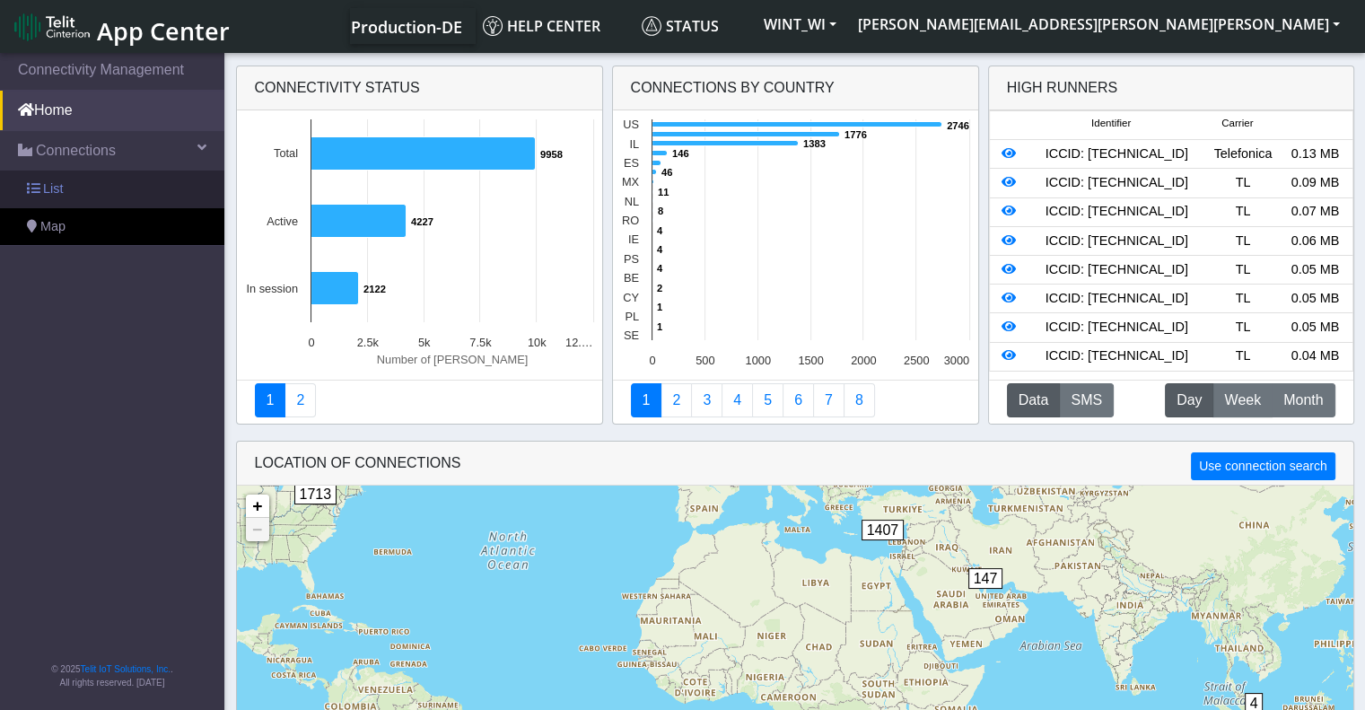
click at [90, 203] on link "List" at bounding box center [112, 190] width 224 height 38
click at [89, 200] on link "List" at bounding box center [112, 190] width 224 height 38
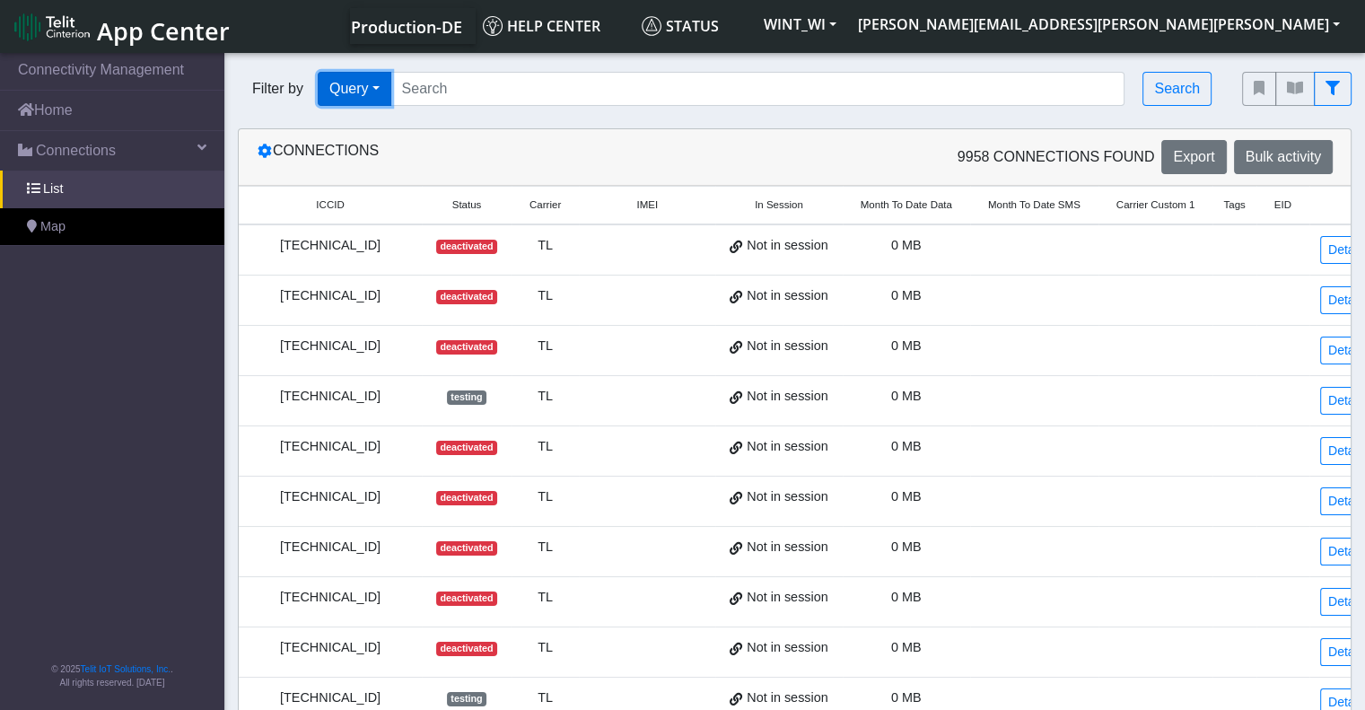
click at [352, 92] on button "Query" at bounding box center [355, 89] width 74 height 34
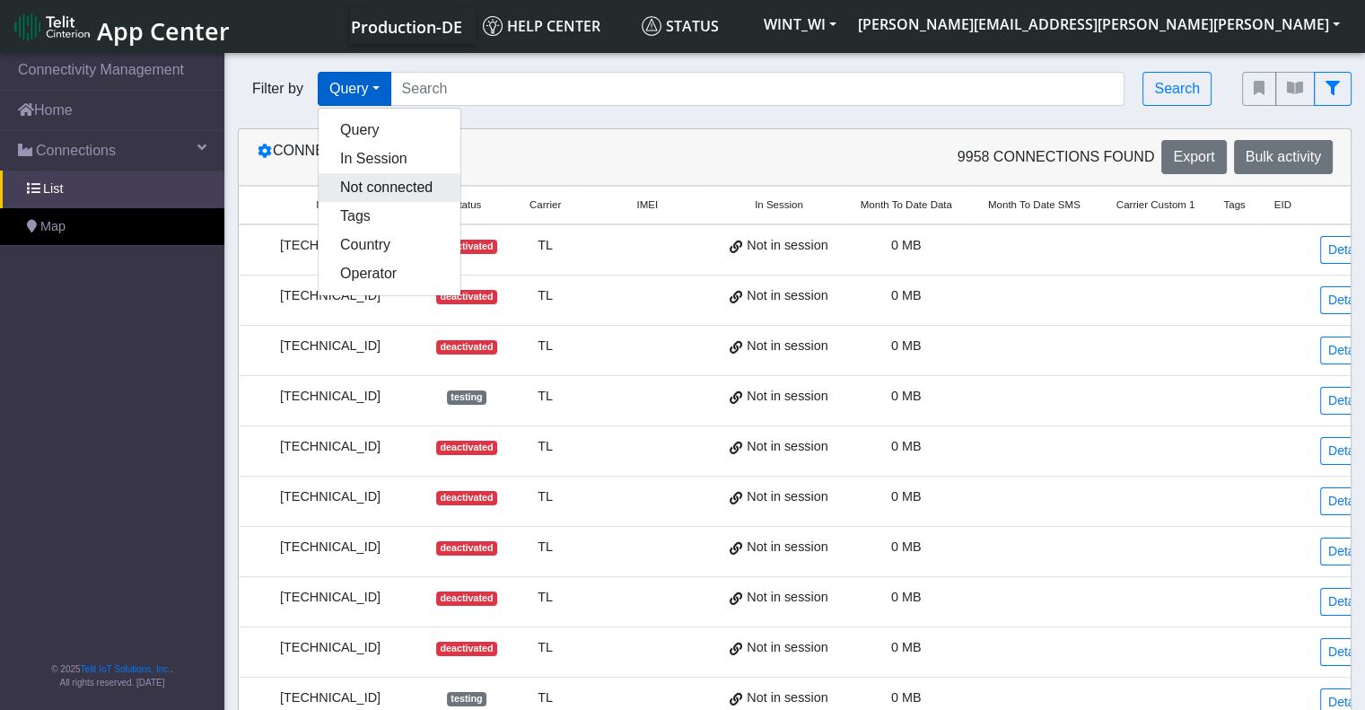
click at [390, 188] on button "Not connected" at bounding box center [390, 187] width 142 height 29
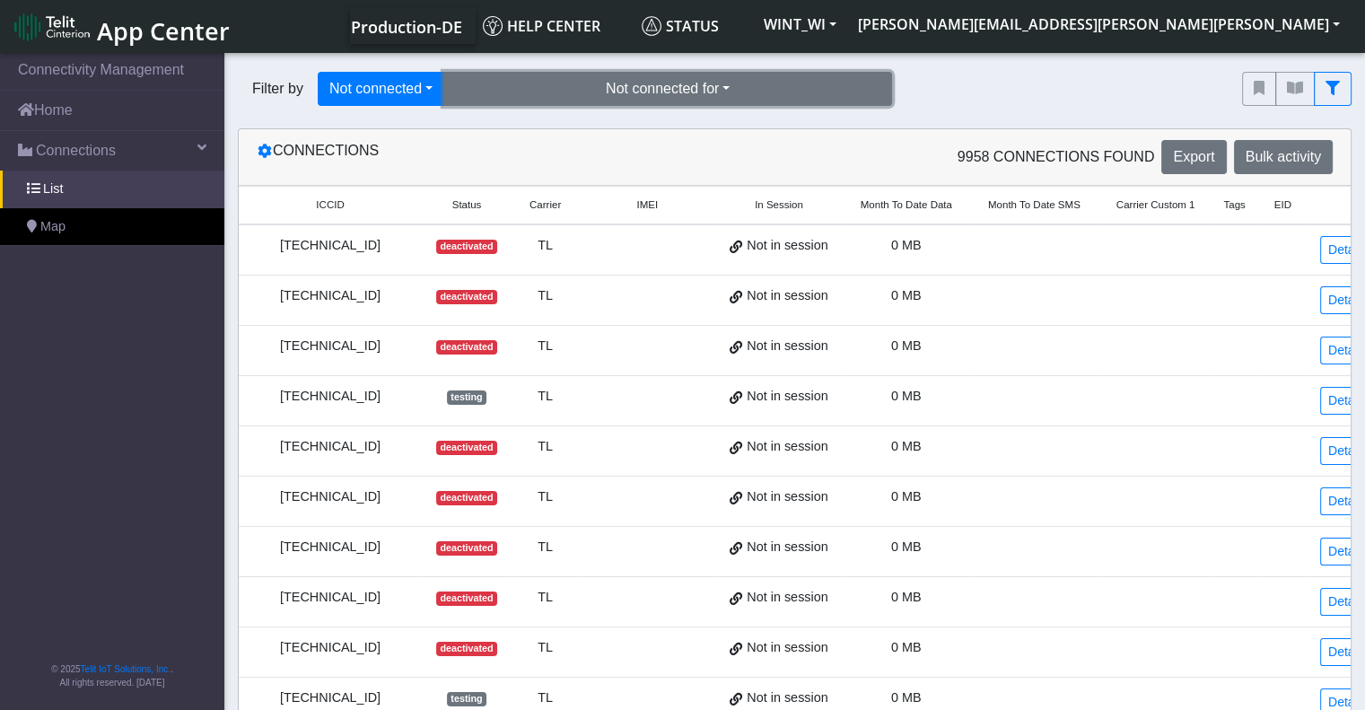
click at [565, 101] on button "Not connected for" at bounding box center [667, 89] width 449 height 34
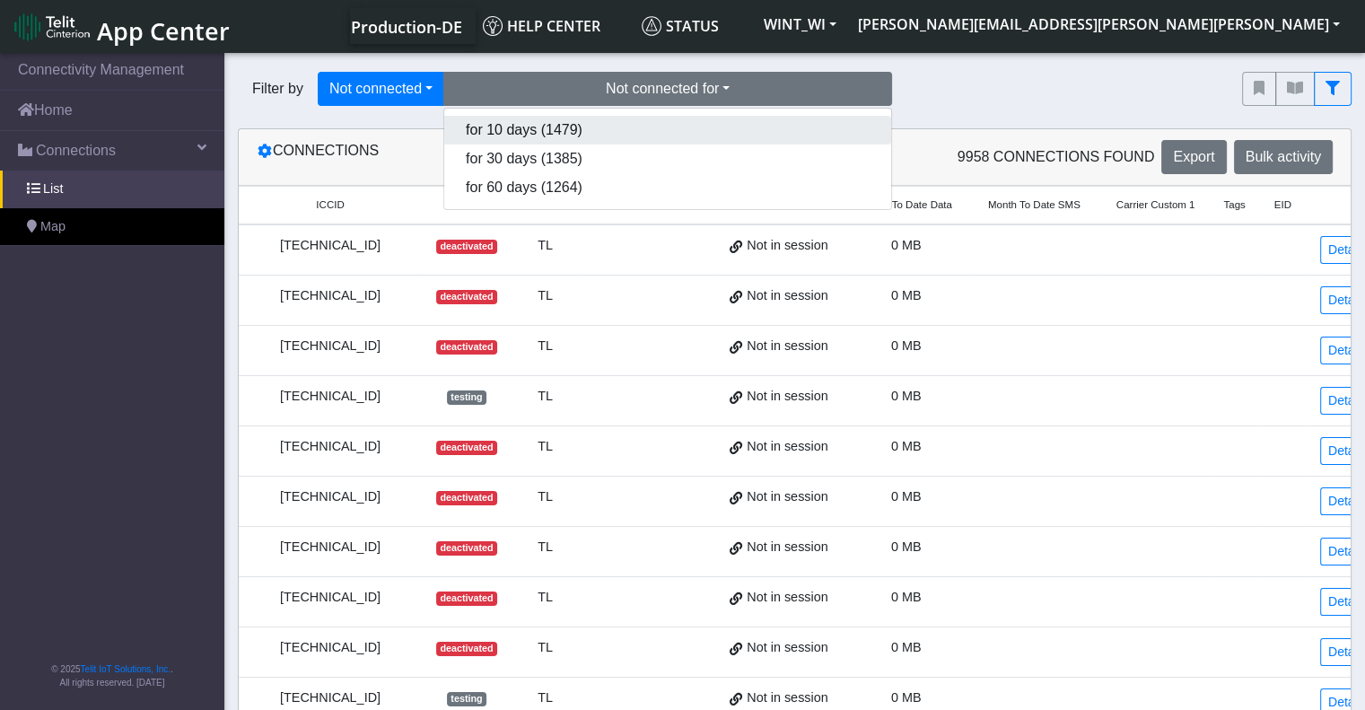
click at [556, 138] on button "for 10 days (1479)" at bounding box center [667, 130] width 447 height 29
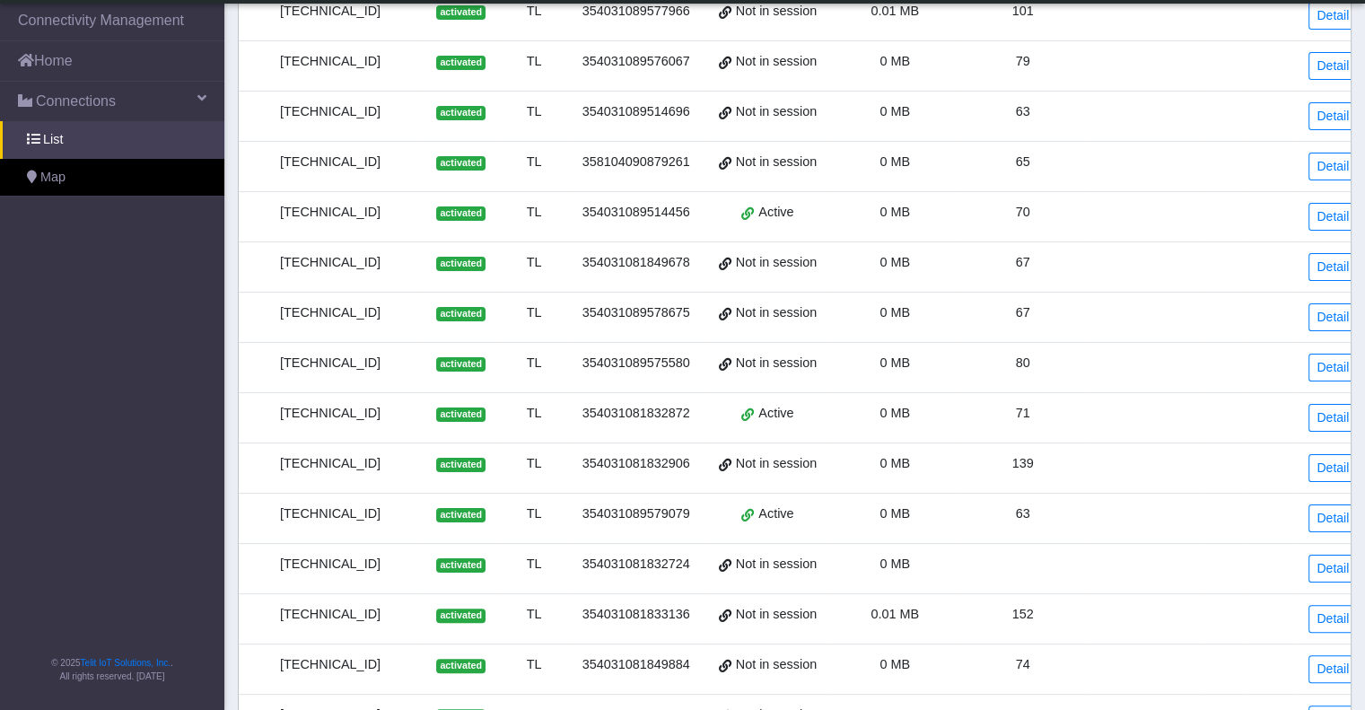
scroll to position [585, 0]
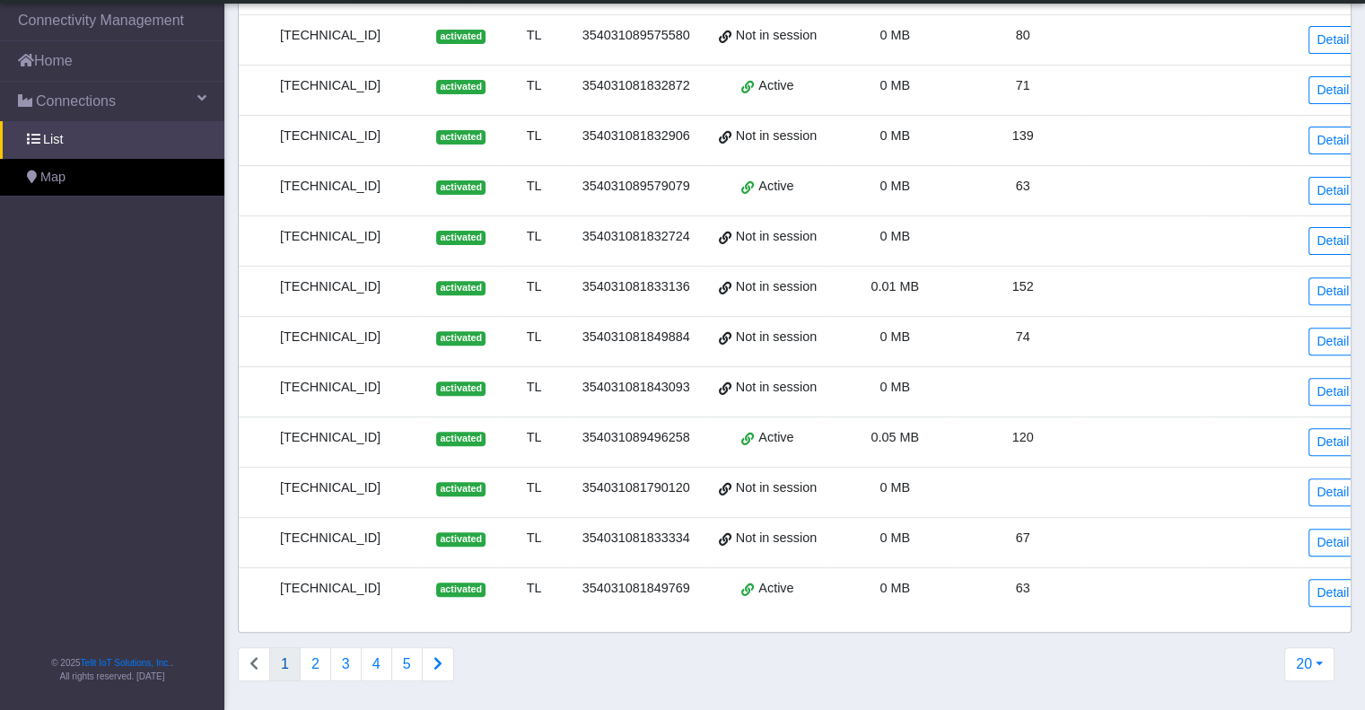
click at [602, 428] on div "354031089496258" at bounding box center [636, 438] width 115 height 20
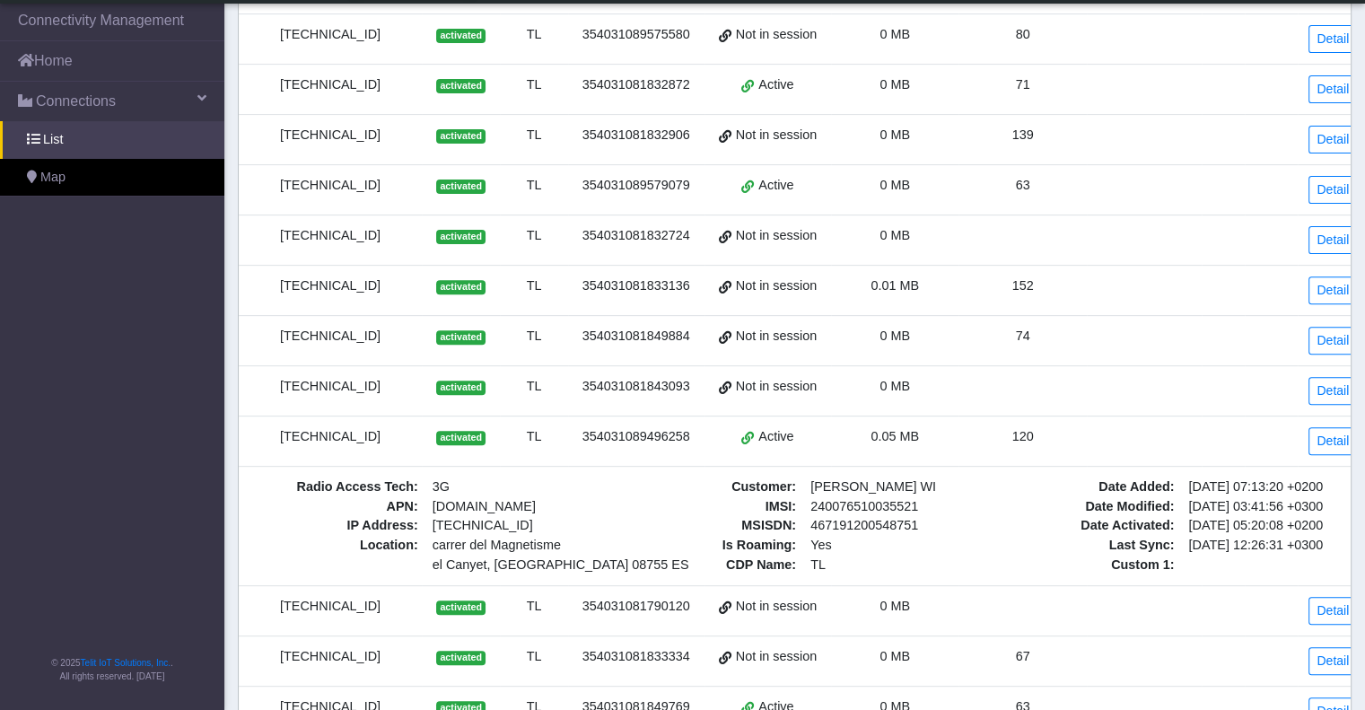
click at [631, 427] on div "354031089496258" at bounding box center [636, 437] width 115 height 20
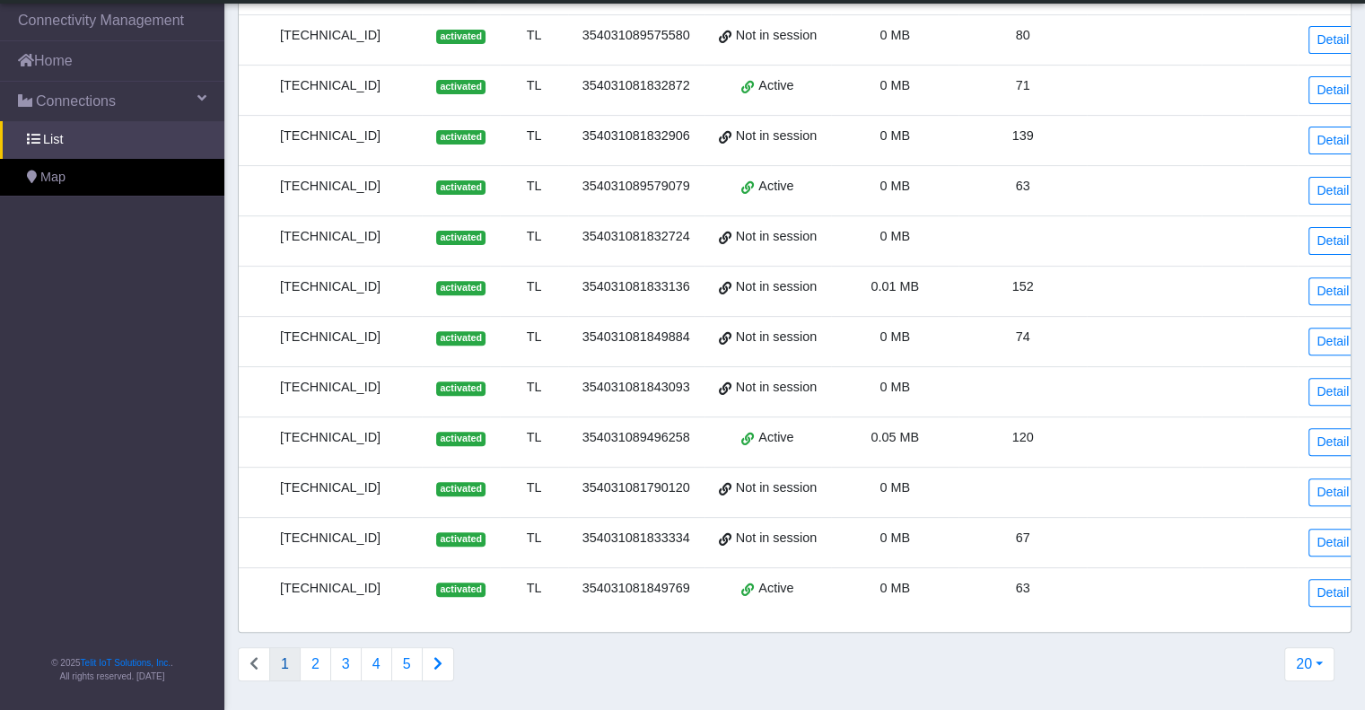
click at [631, 378] on div "354031081843093" at bounding box center [636, 388] width 115 height 20
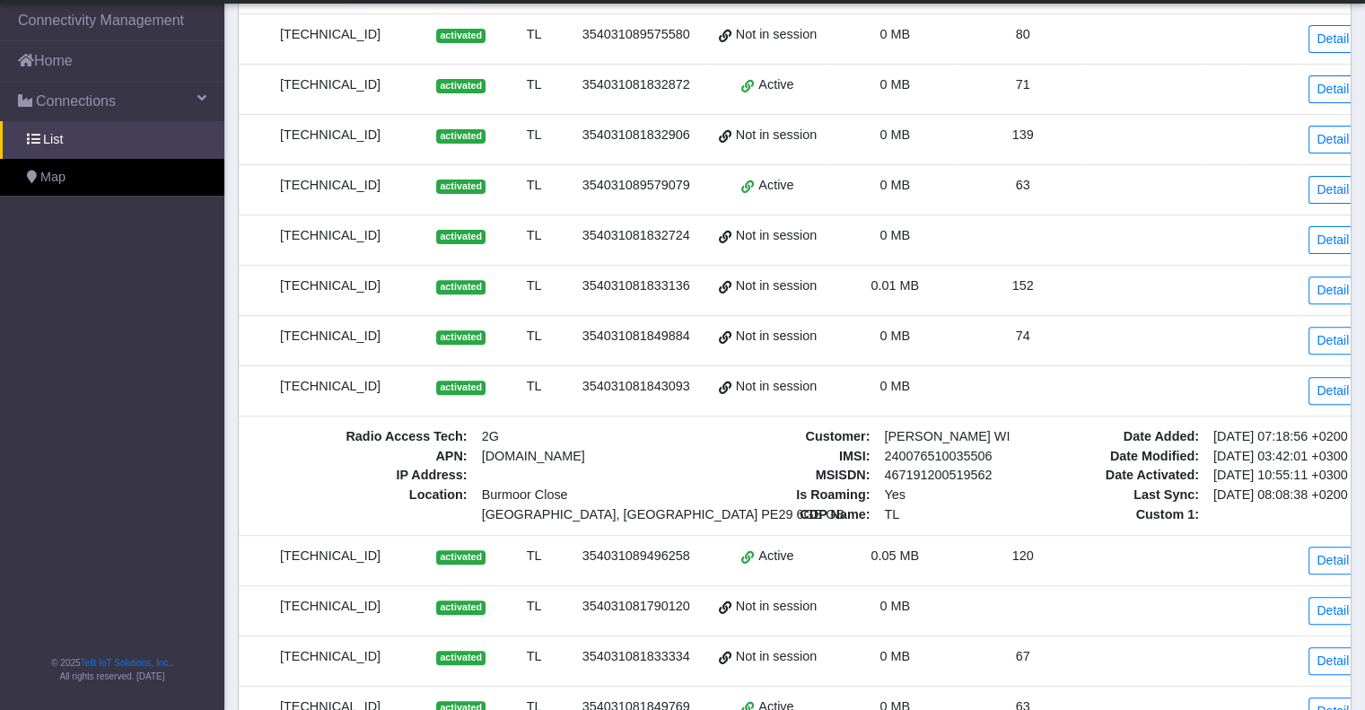
click at [634, 377] on div "354031081843093" at bounding box center [636, 387] width 115 height 20
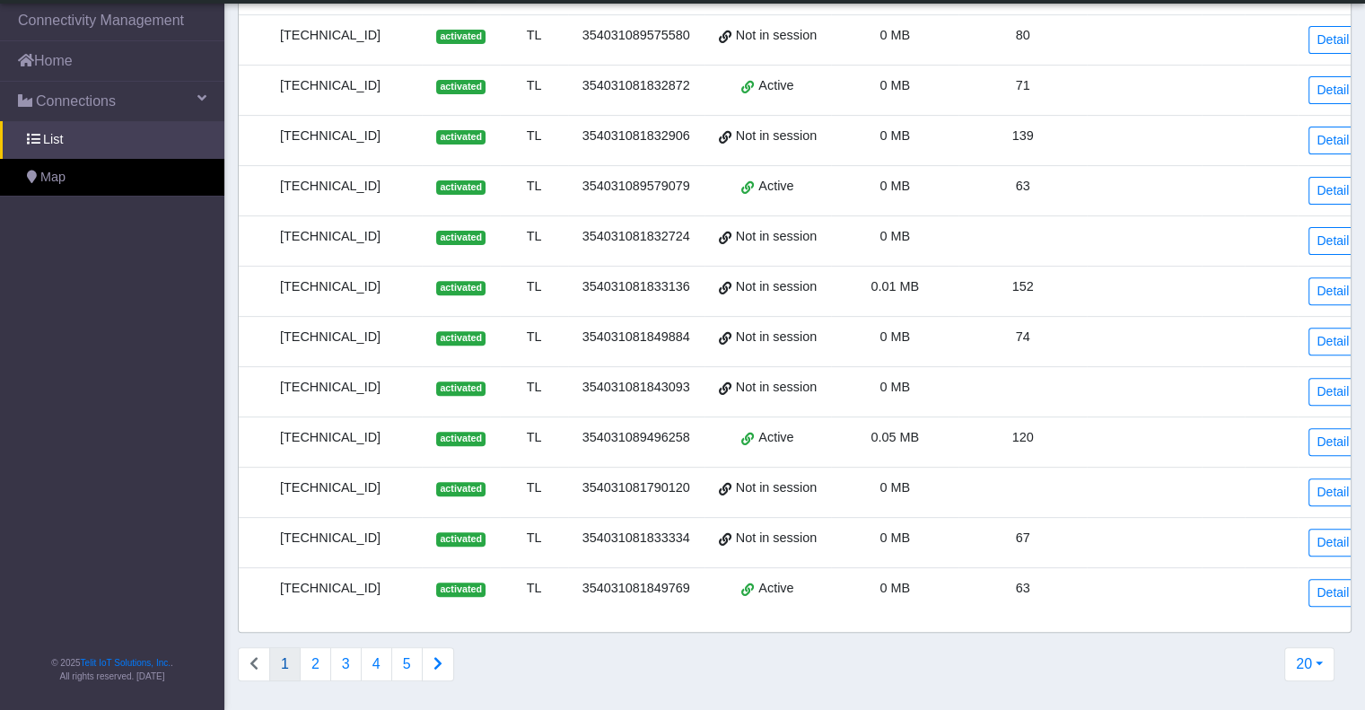
click at [617, 317] on td "354031081849884" at bounding box center [636, 342] width 136 height 50
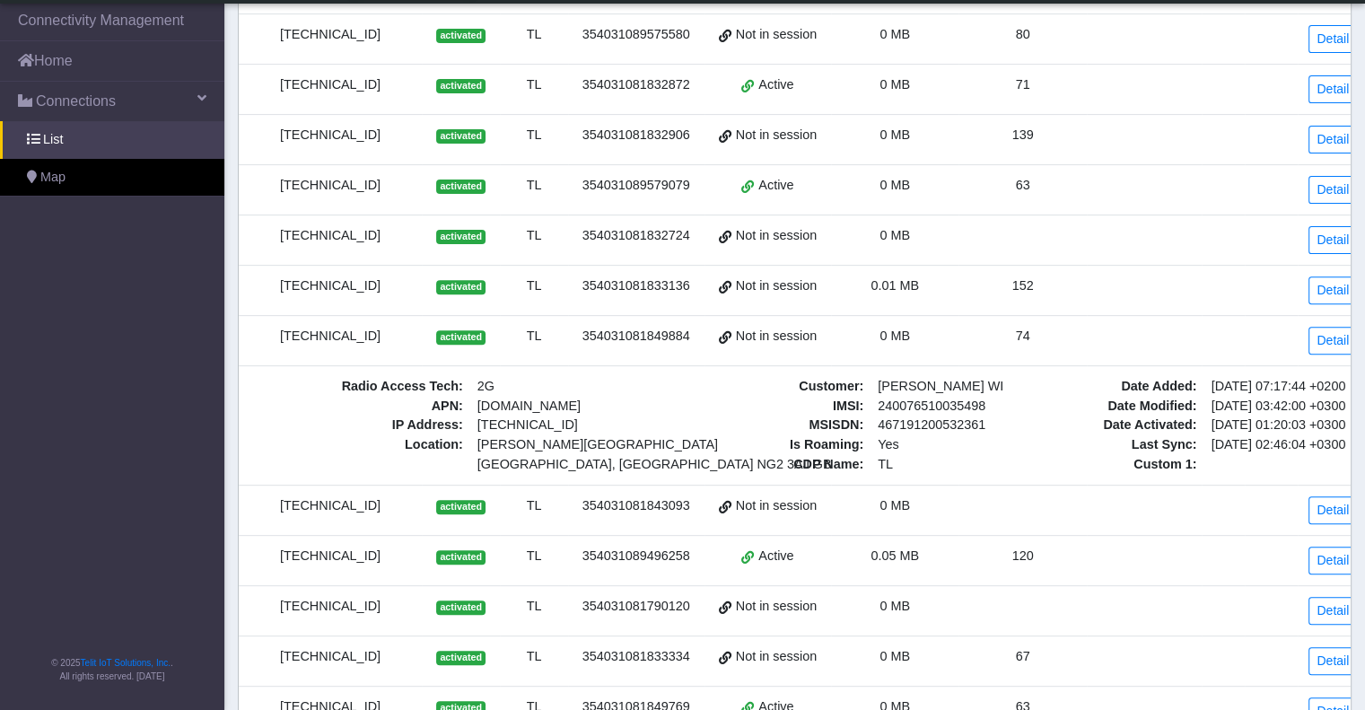
click at [617, 316] on td "354031081849884" at bounding box center [636, 341] width 136 height 50
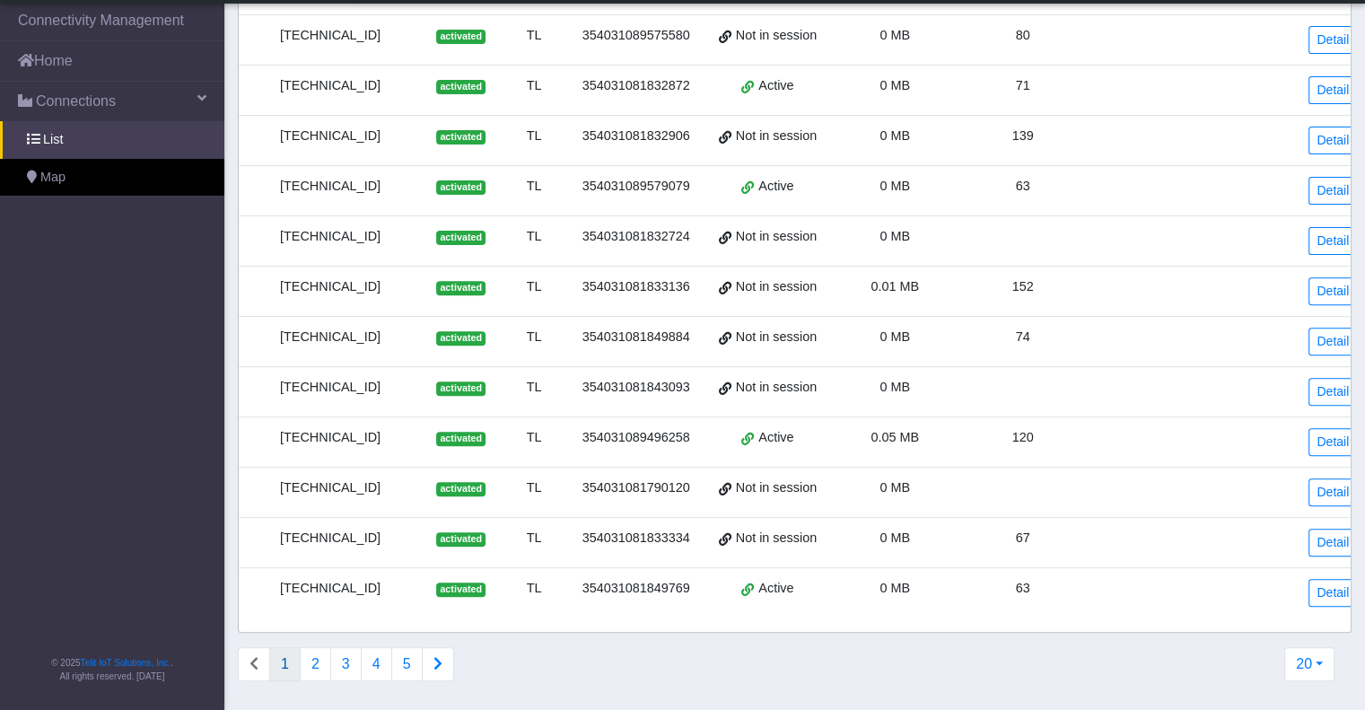
click at [656, 579] on div "354031081849769" at bounding box center [636, 589] width 115 height 20
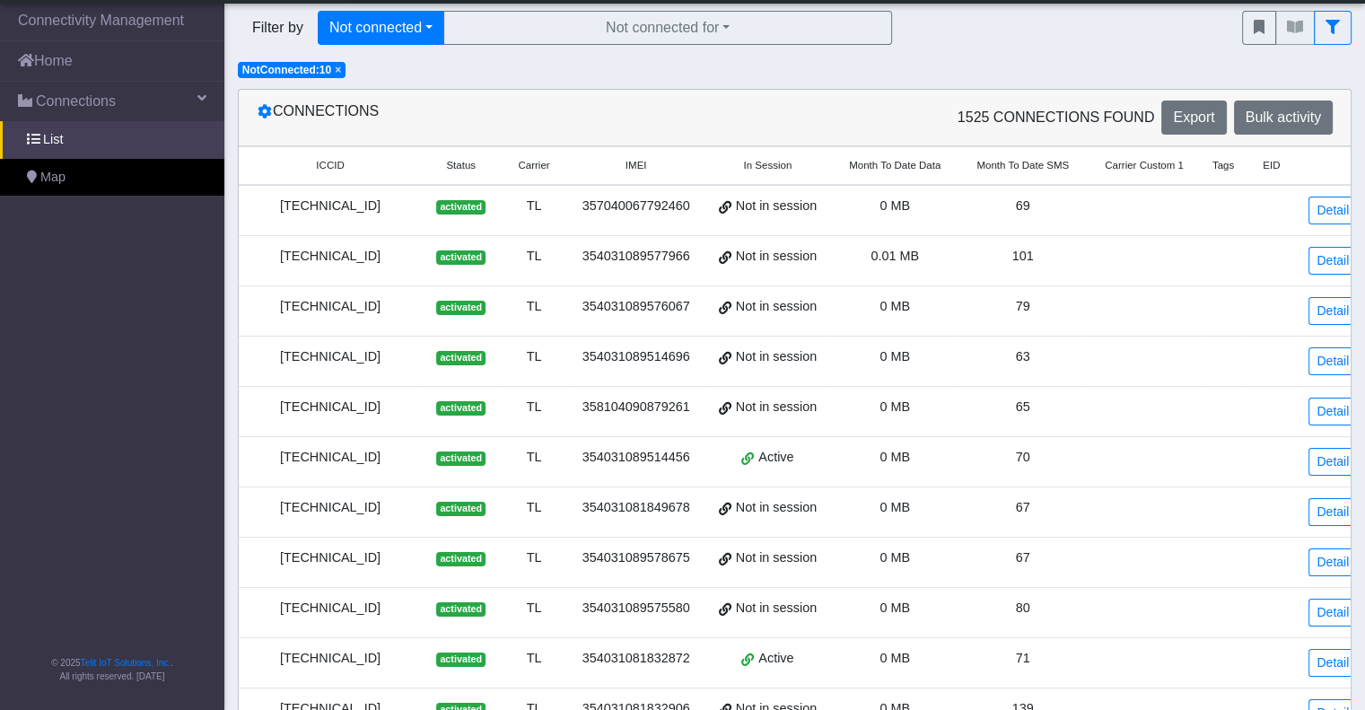
scroll to position [0, 0]
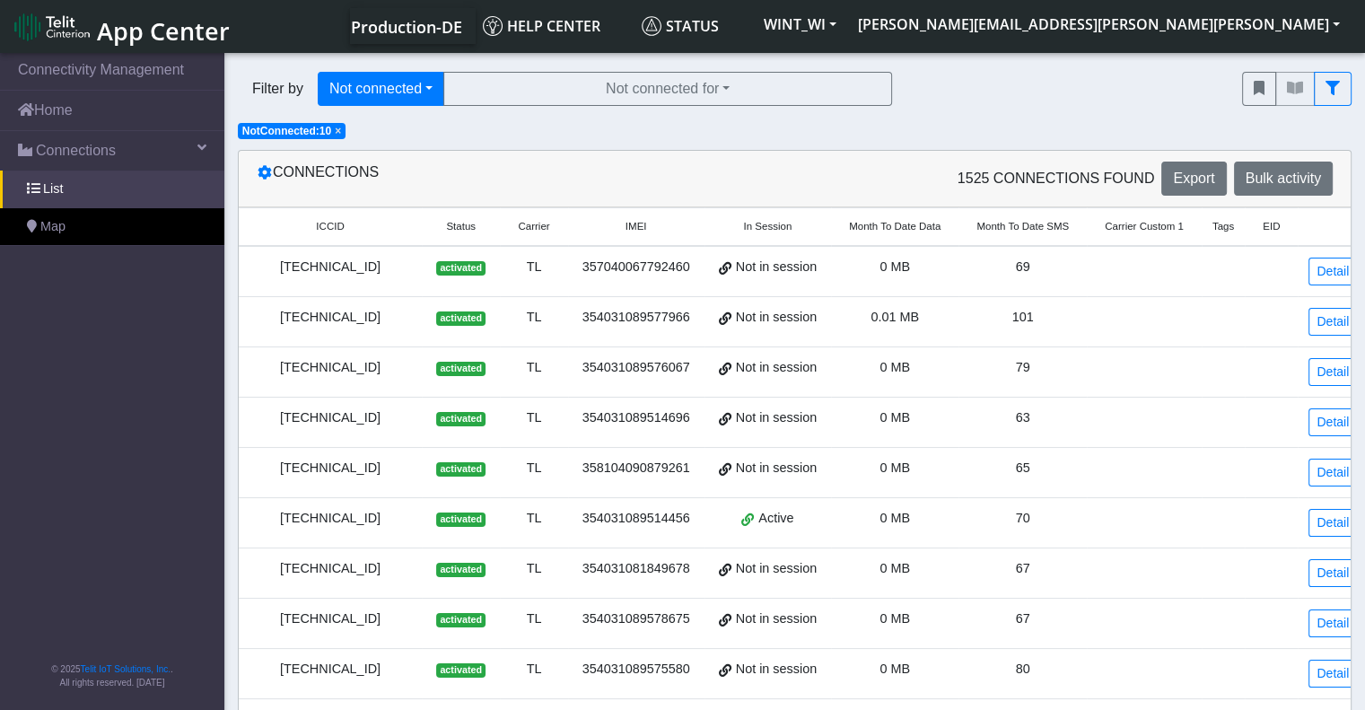
click at [340, 129] on span "×" at bounding box center [338, 131] width 6 height 13
